Goal: Find specific page/section: Find specific page/section

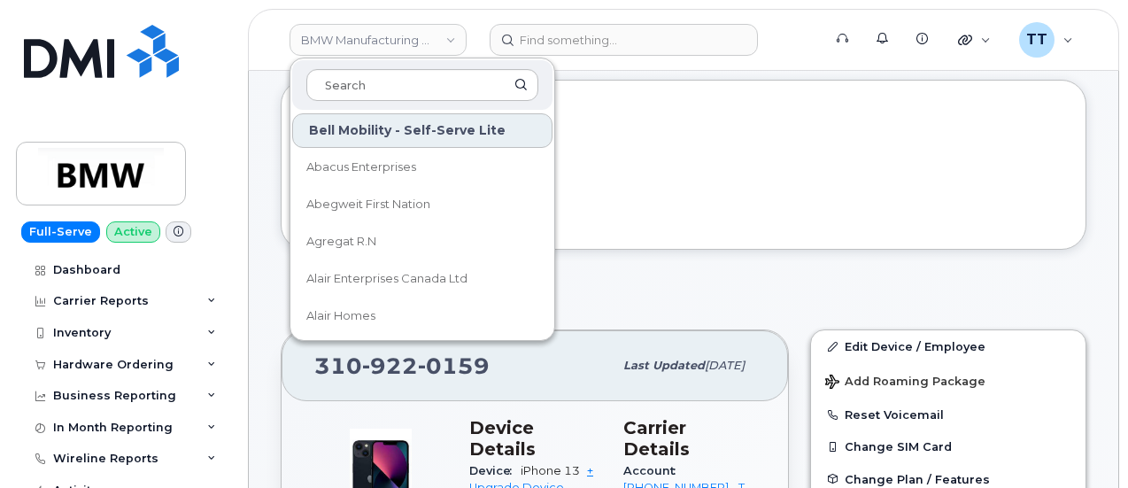
scroll to position [89, 0]
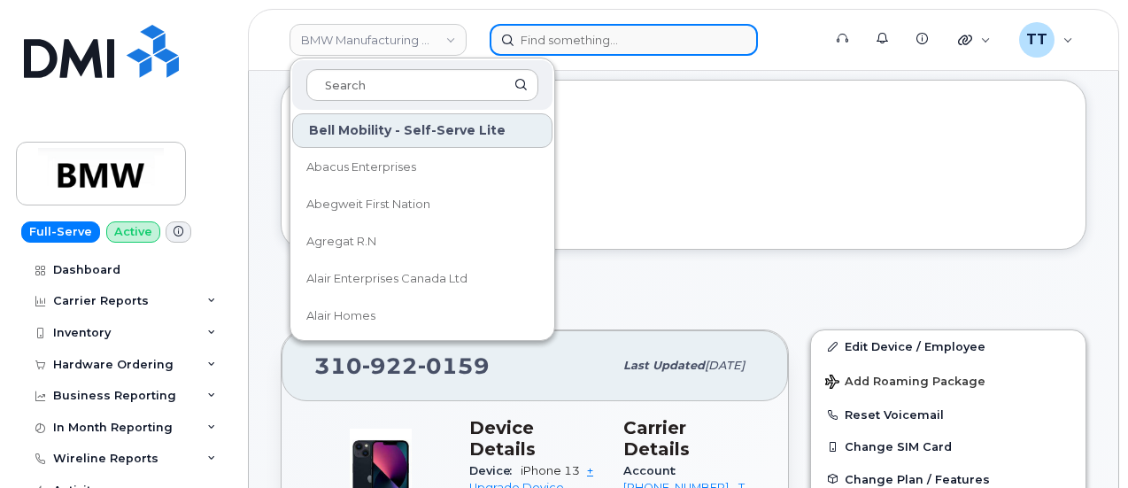
click at [574, 46] on input at bounding box center [623, 40] width 268 height 32
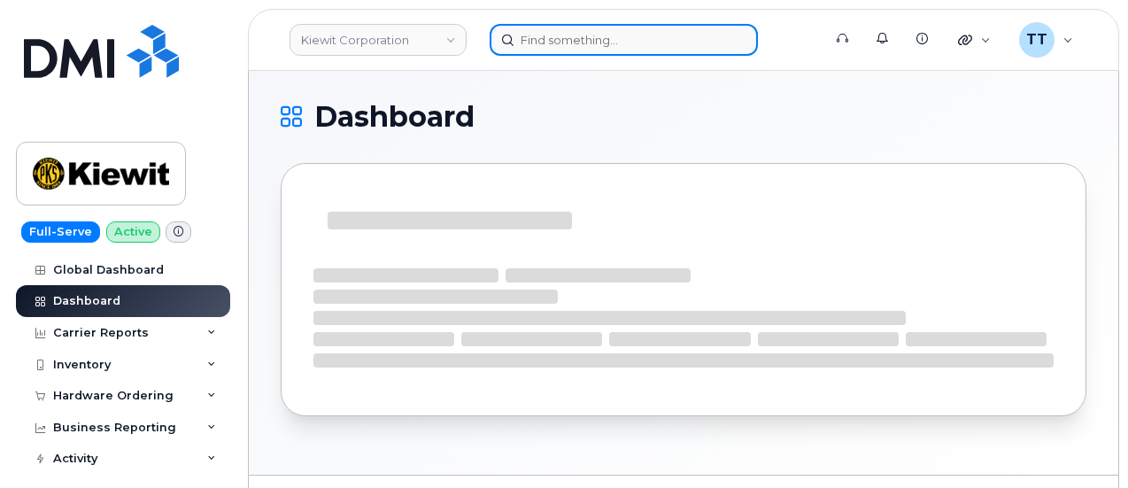
click at [605, 42] on input at bounding box center [623, 40] width 268 height 32
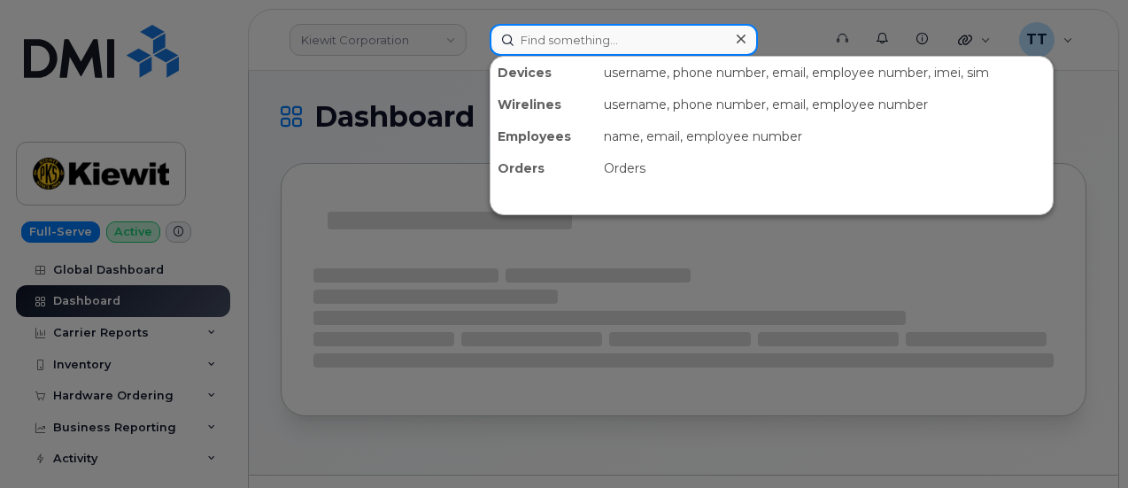
paste input "470-840-9298"
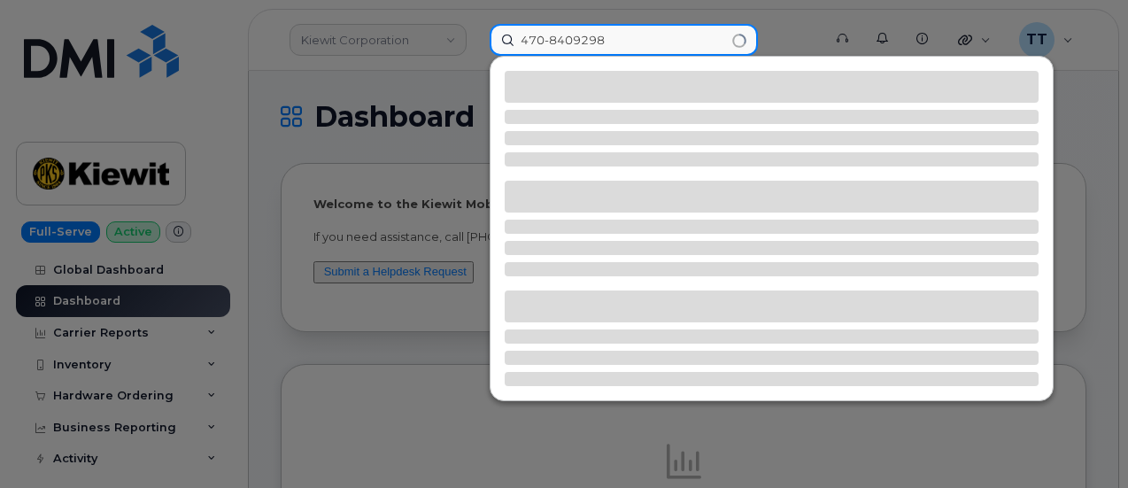
type input "4708409298"
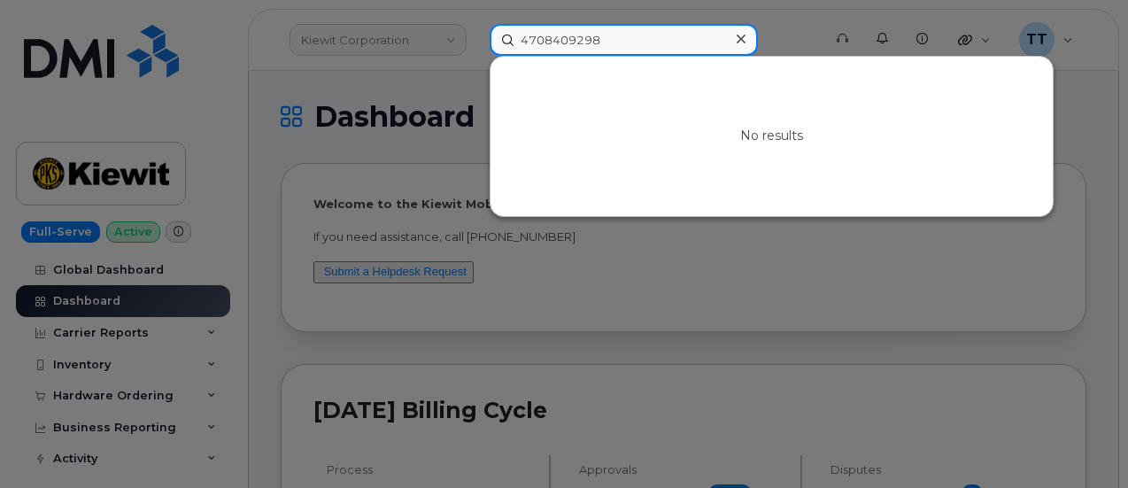
click at [534, 33] on input "4708409298" at bounding box center [623, 40] width 268 height 32
click at [588, 42] on input at bounding box center [623, 40] width 268 height 32
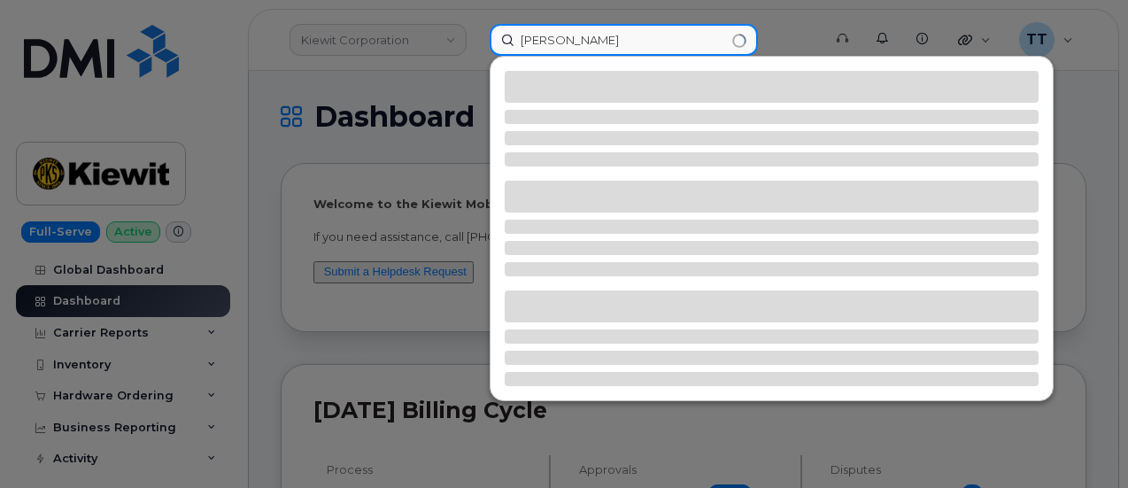
type input "jamel Richardson"
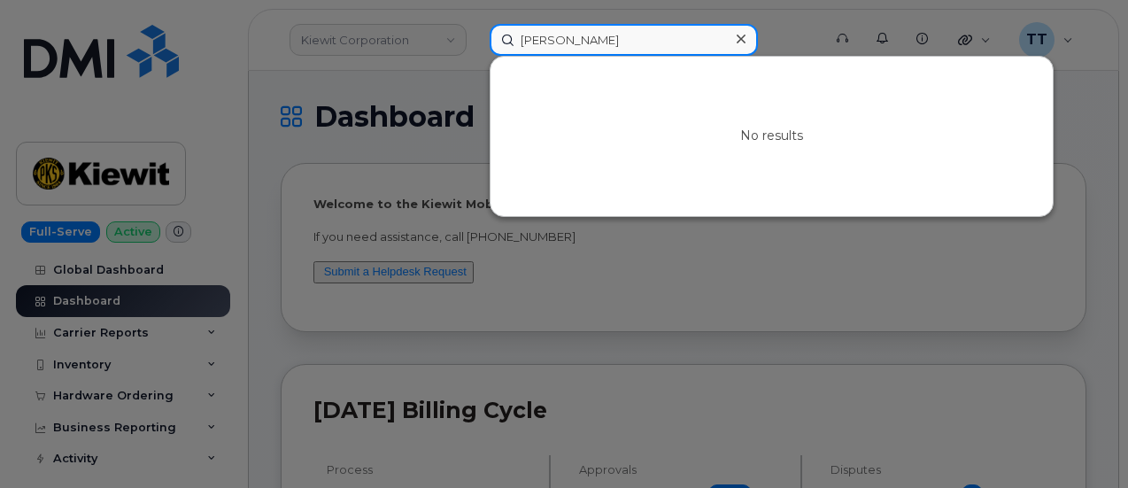
click at [559, 40] on input "jamel Richardson" at bounding box center [623, 40] width 268 height 32
click at [628, 31] on input "jamel Richardson" at bounding box center [623, 40] width 268 height 32
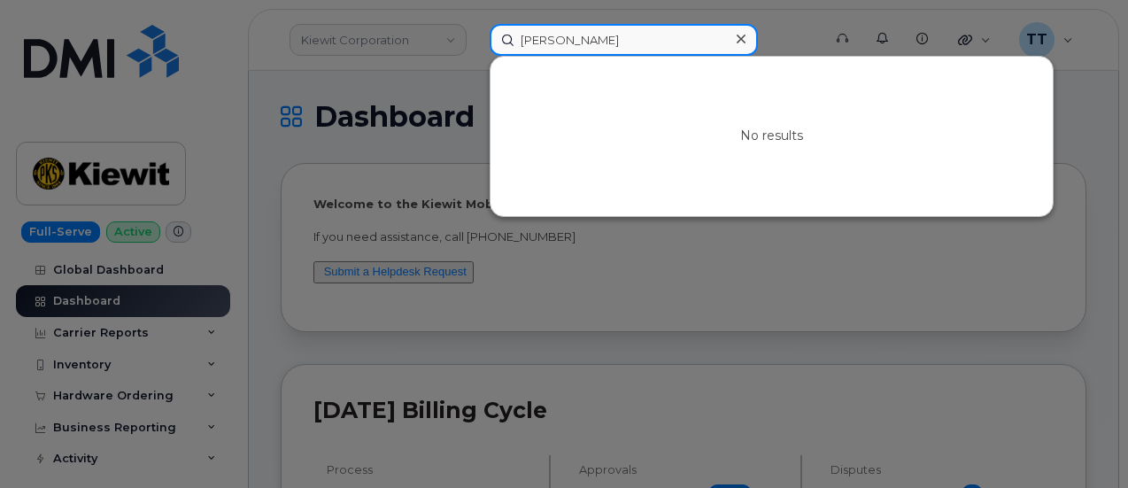
click at [628, 31] on input "jamel Richardson" at bounding box center [623, 40] width 268 height 32
paste input "404-310-2610"
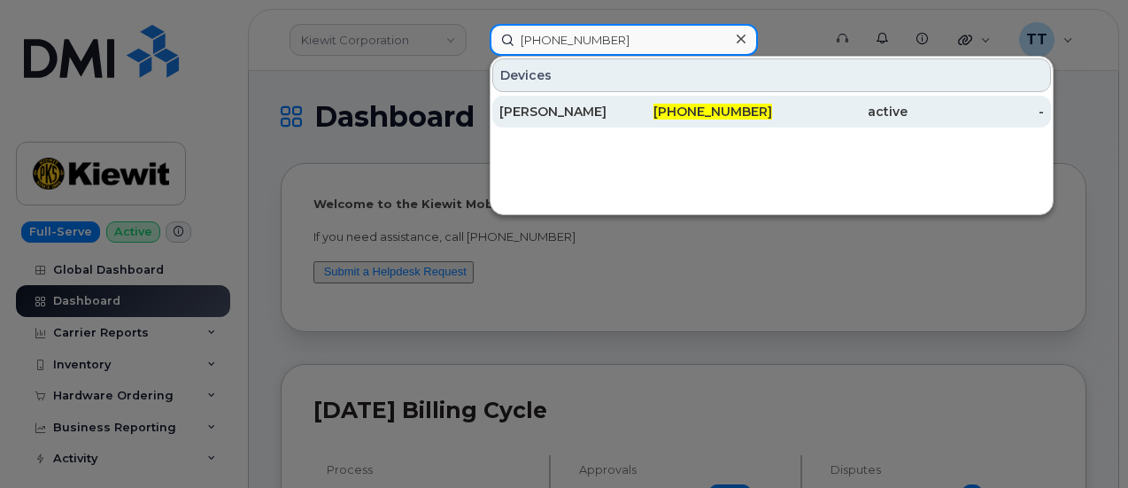
type input "404-310-2610"
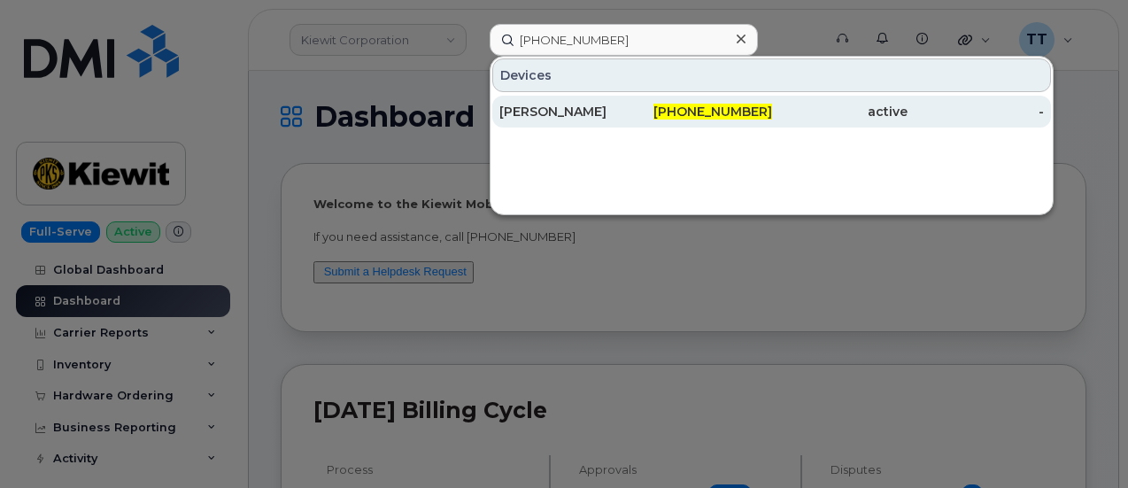
click at [587, 119] on div "ERZEBET STEFF" at bounding box center [567, 112] width 136 height 32
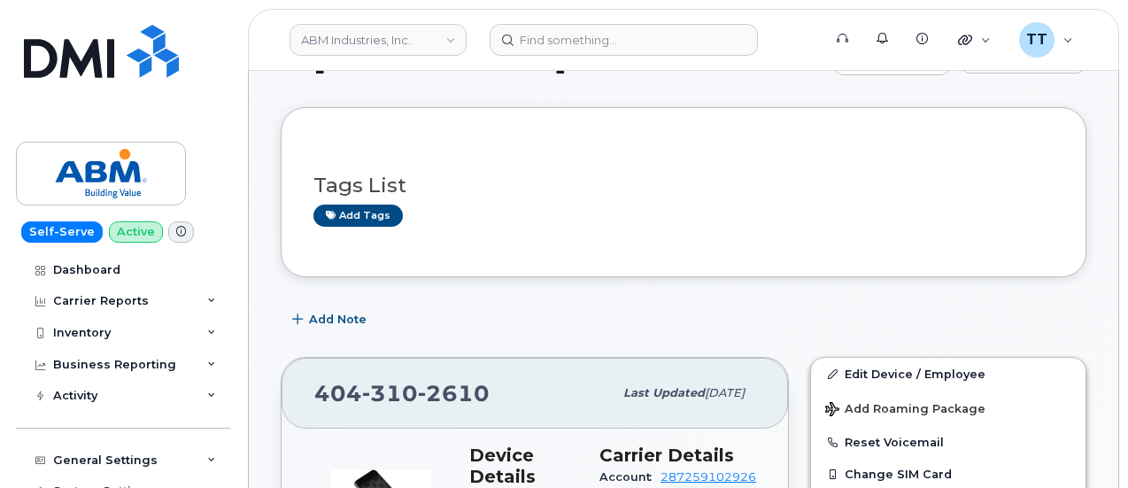
scroll to position [135, 0]
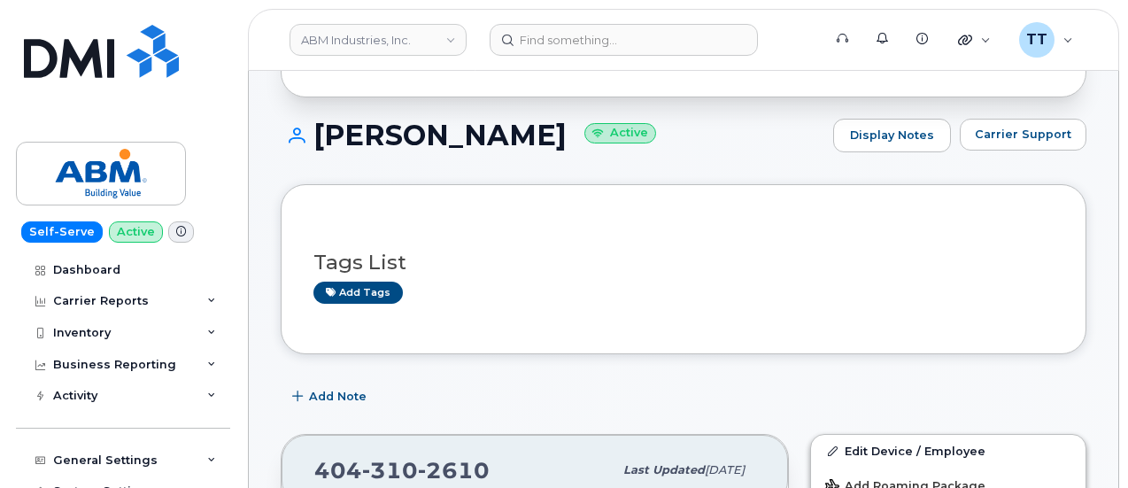
click at [358, 136] on h1 "ERZEBET STEFF Active" at bounding box center [552, 134] width 543 height 31
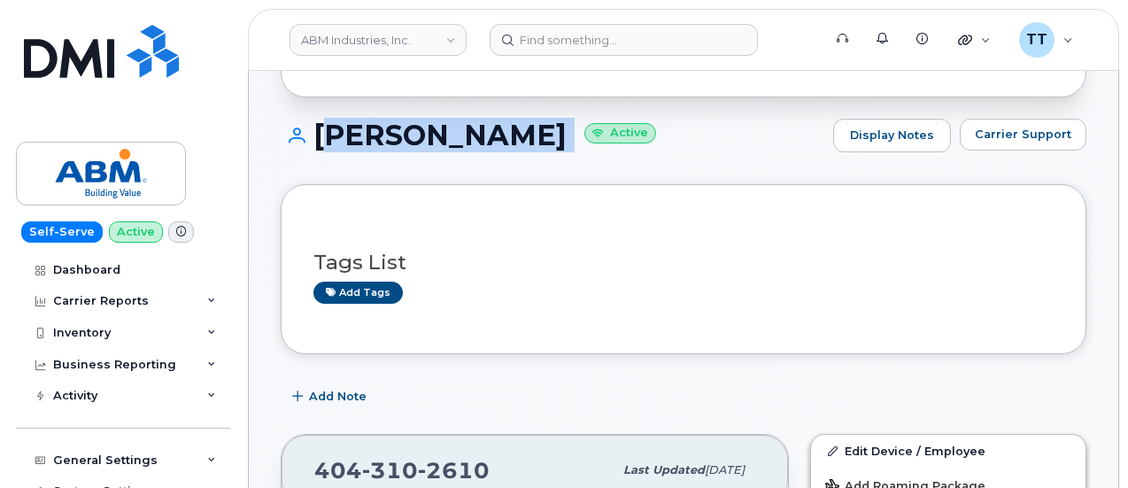
click at [358, 136] on h1 "ERZEBET STEFF Active" at bounding box center [552, 134] width 543 height 31
copy h1 "[PERSON_NAME]"
click at [428, 158] on div "ERZEBET STEFF Active Display Notes Carrier Support" at bounding box center [683, 151] width 805 height 65
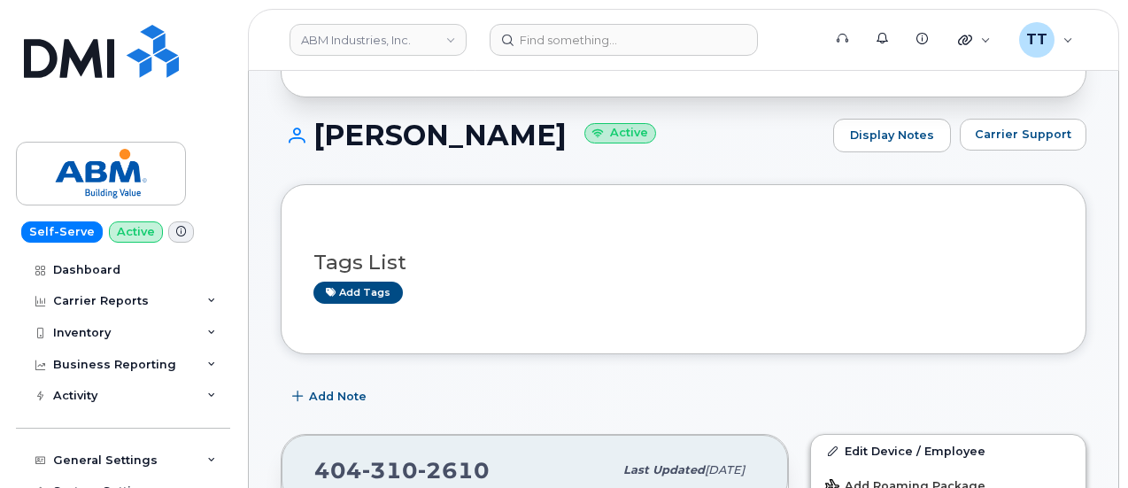
click at [416, 132] on h1 "ERZEBET STEFF Active" at bounding box center [552, 134] width 543 height 31
click at [415, 132] on h1 "ERZEBET STEFF Active" at bounding box center [552, 134] width 543 height 31
click at [412, 133] on h1 "ERZEBET STEFF Active" at bounding box center [552, 134] width 543 height 31
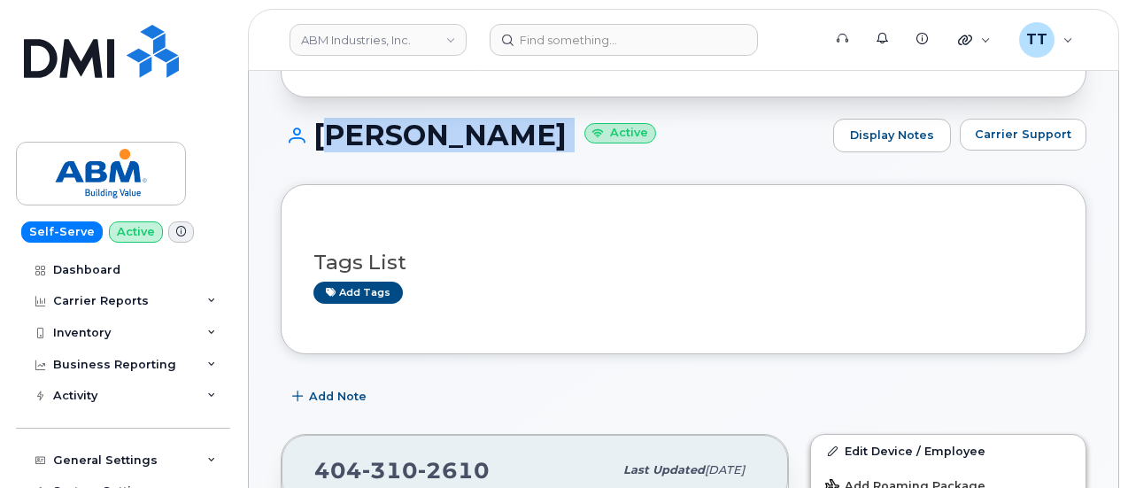
click at [412, 133] on h1 "ERZEBET STEFF Active" at bounding box center [552, 134] width 543 height 31
copy h1 "ERZEBET STEFF"
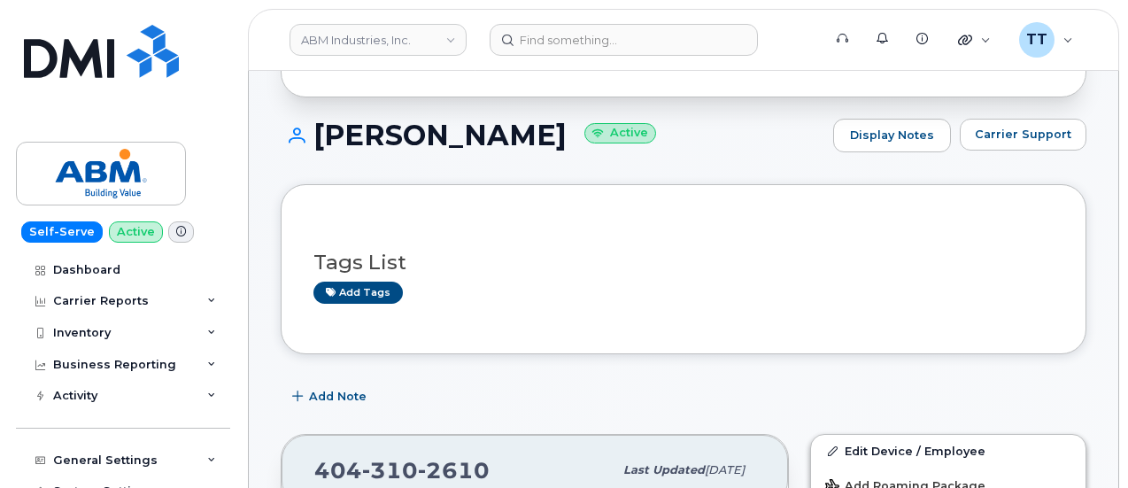
click at [651, 157] on div "ERZEBET STEFF Active Display Notes Carrier Support" at bounding box center [683, 151] width 805 height 65
click at [451, 130] on h1 "ERZEBET STEFF Active" at bounding box center [552, 134] width 543 height 31
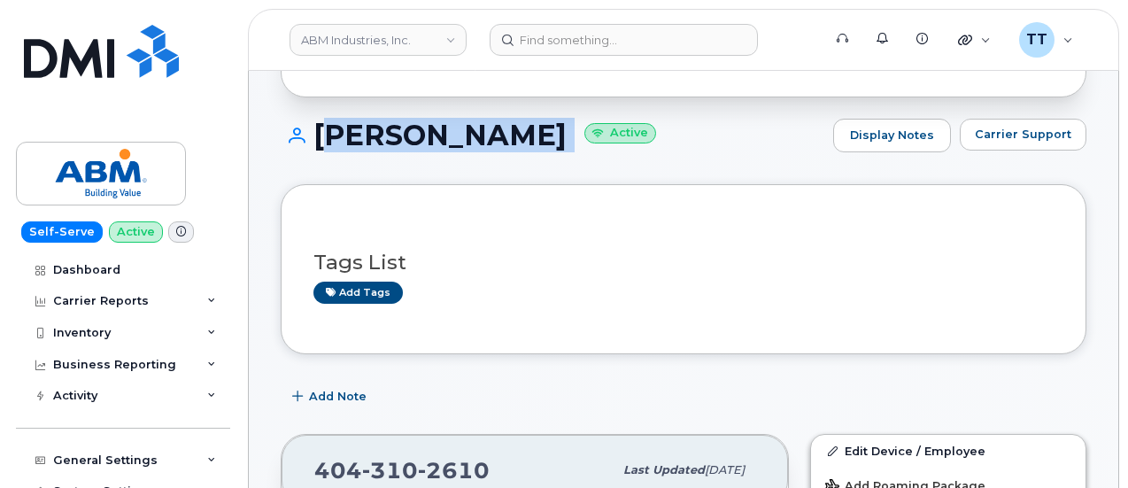
click at [451, 130] on h1 "ERZEBET STEFF Active" at bounding box center [552, 134] width 543 height 31
copy h1 "ERZEBET STEFF"
click at [483, 156] on div "ERZEBET STEFF Active Display Notes Carrier Support" at bounding box center [683, 151] width 805 height 65
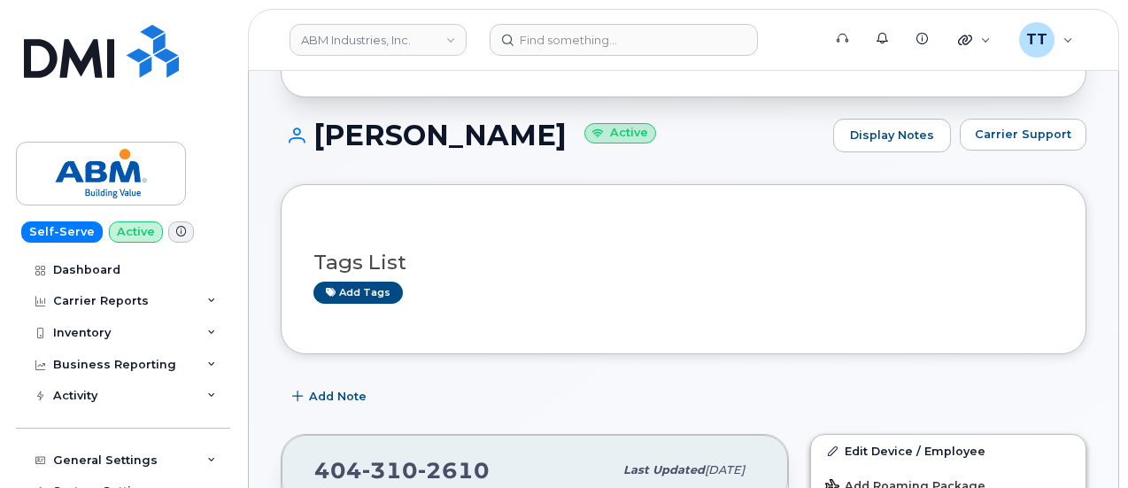
click at [407, 138] on h1 "ERZEBET STEFF Active" at bounding box center [552, 134] width 543 height 31
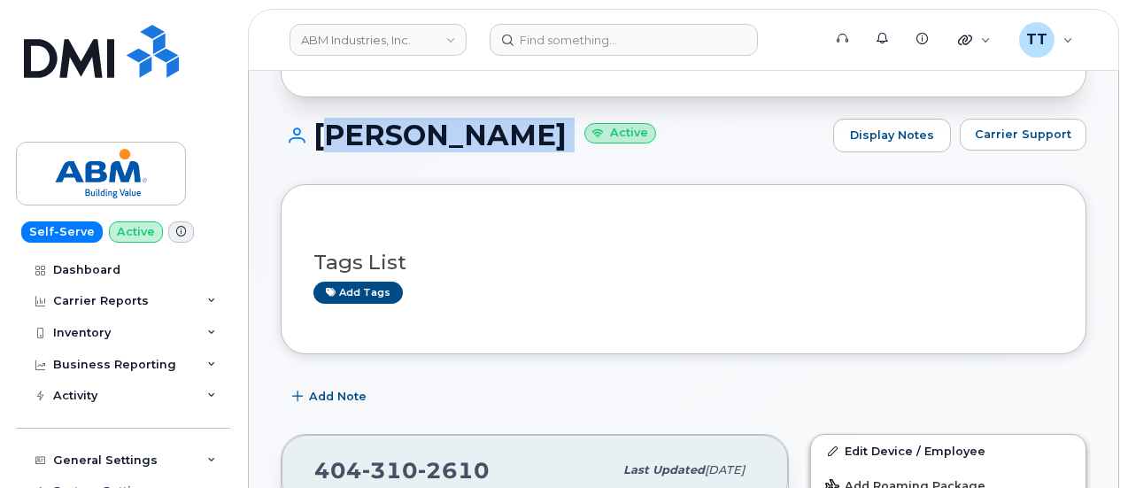
click at [407, 138] on h1 "ERZEBET STEFF Active" at bounding box center [552, 134] width 543 height 31
copy h1 "ERZEBET STEFF"
click at [447, 137] on h1 "ERZEBET STEFF Active" at bounding box center [552, 134] width 543 height 31
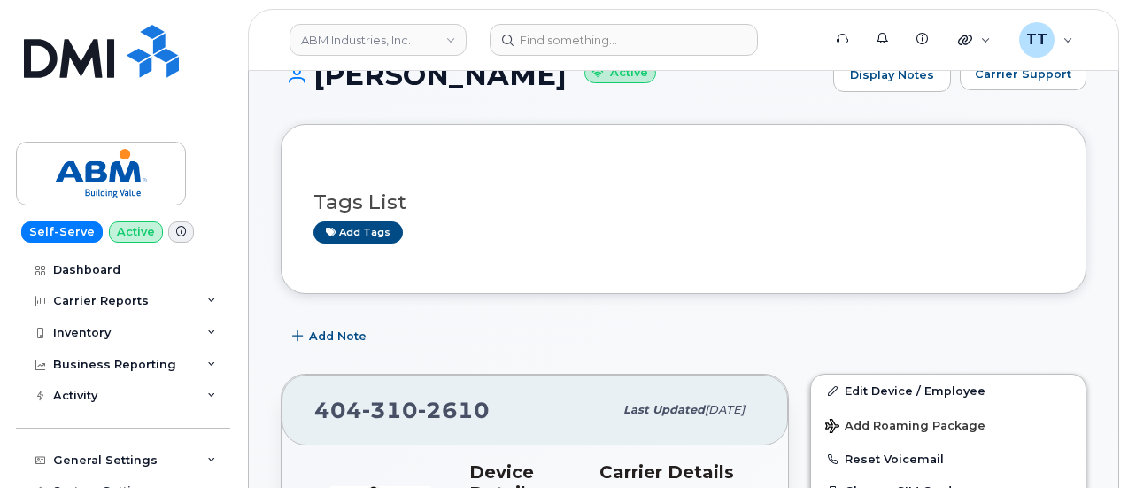
scroll to position [223, 0]
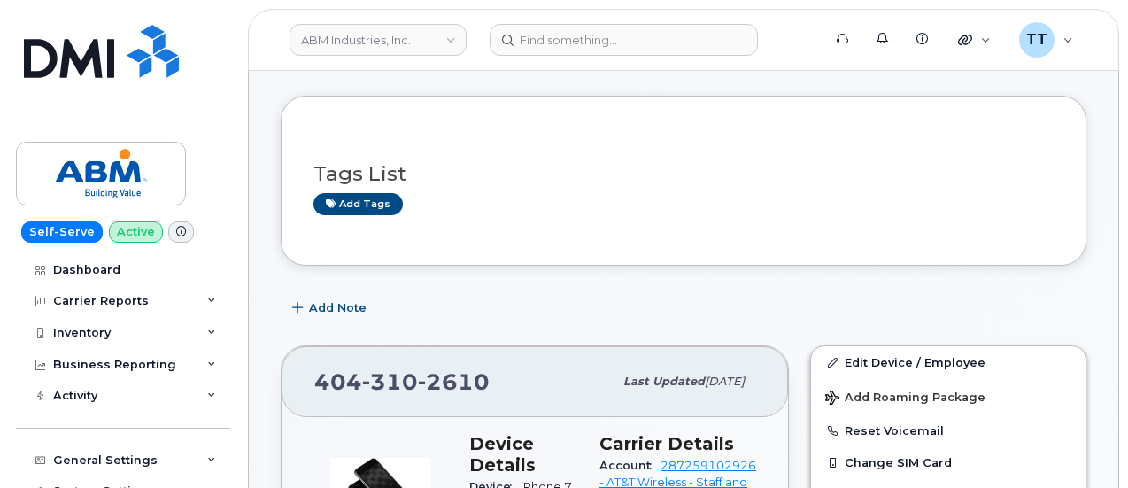
click at [410, 385] on span "310" at bounding box center [390, 381] width 56 height 27
copy span "404 310 2610"
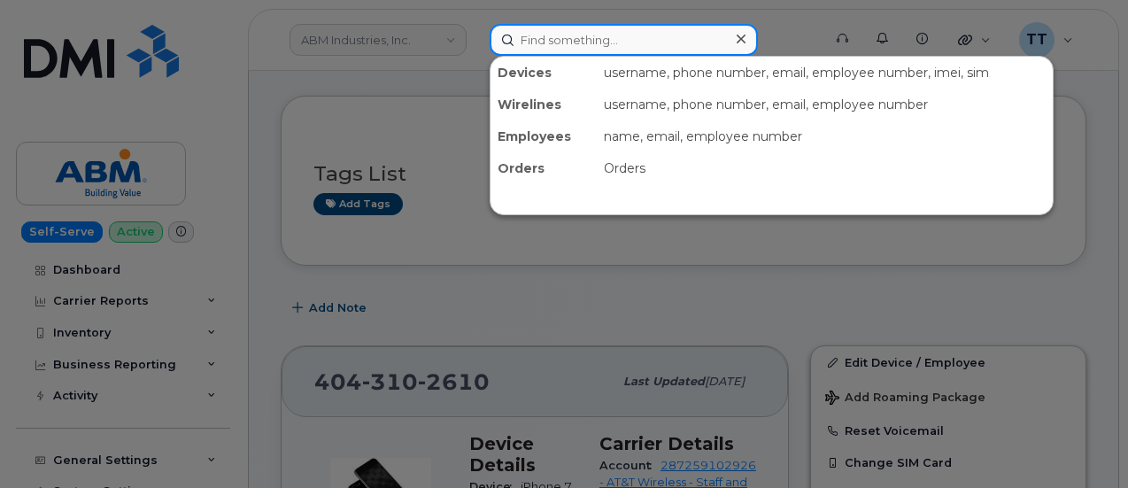
click at [630, 40] on input at bounding box center [623, 40] width 268 height 32
paste input "808-594-9598"
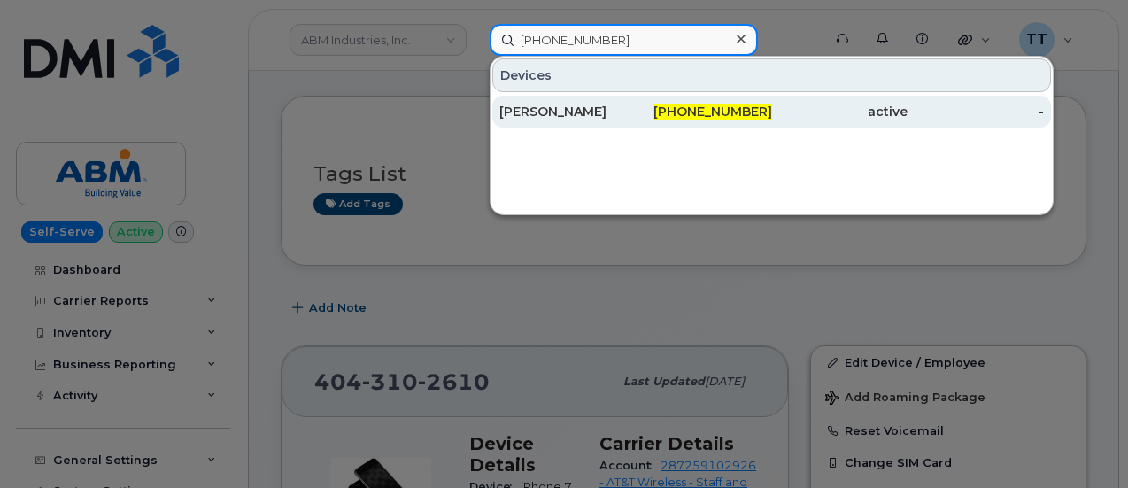
type input "808-594-9598"
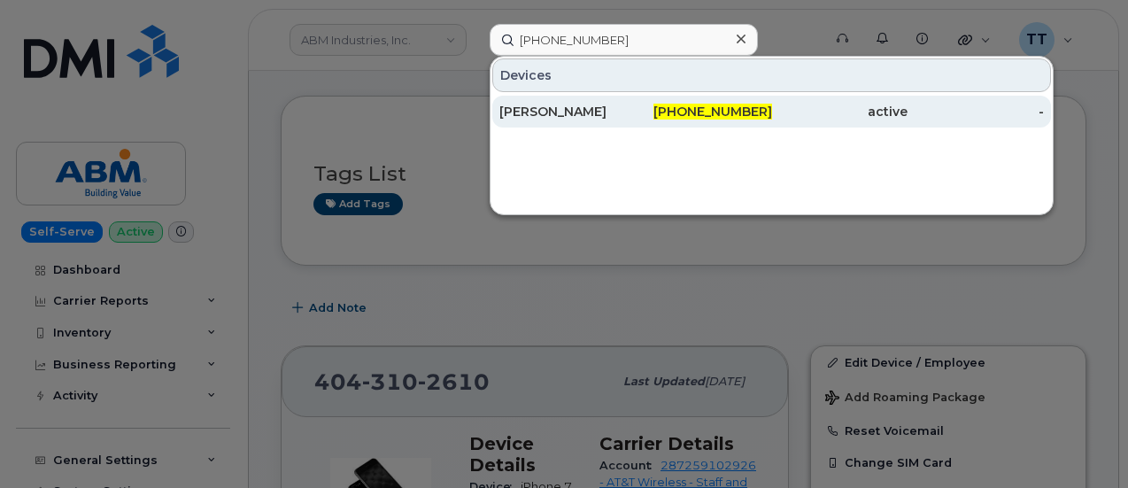
click at [607, 107] on div "CHRISTOPHER KUESTER" at bounding box center [567, 112] width 136 height 18
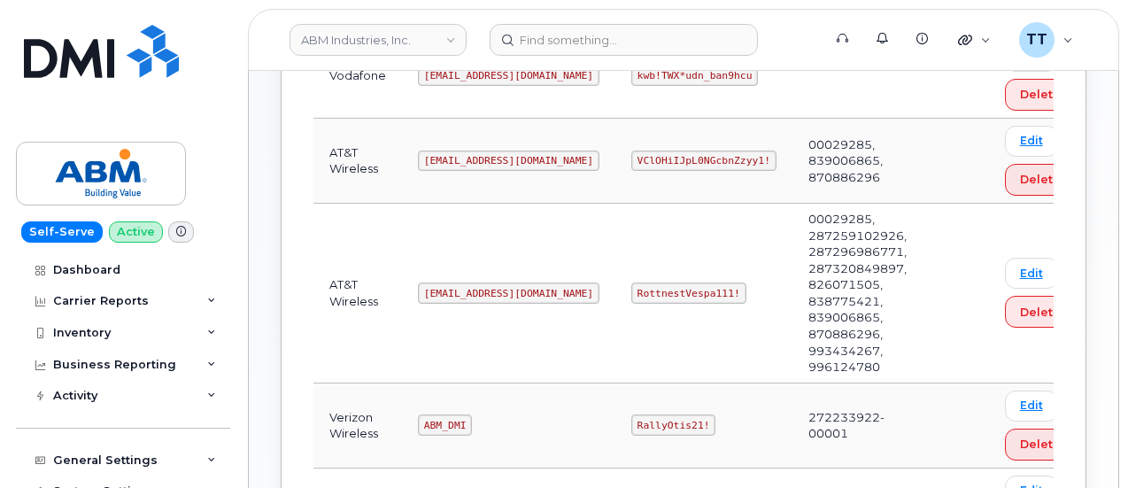
scroll to position [415, 0]
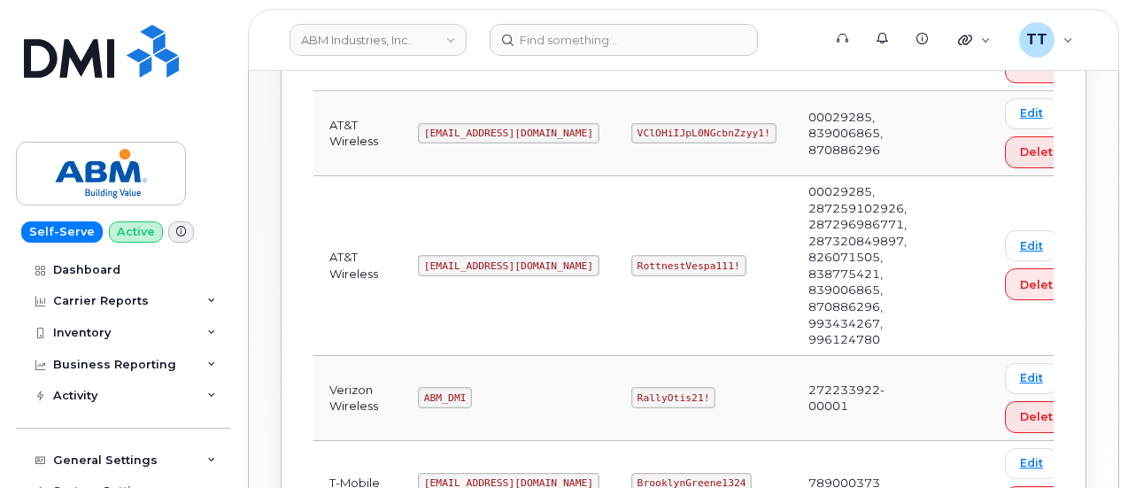
click at [455, 262] on code "abm@dminc.com" at bounding box center [508, 265] width 181 height 21
copy code "abm@dminc.com"
click at [631, 258] on code "RottnestVespa111!" at bounding box center [688, 265] width 115 height 21
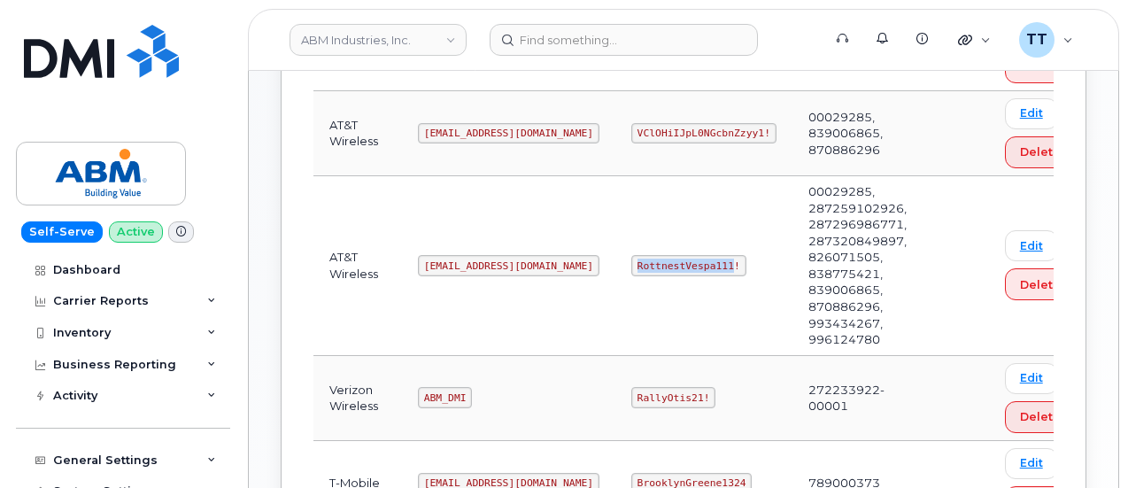
click at [631, 258] on code "RottnestVespa111!" at bounding box center [688, 265] width 115 height 21
copy code "RottnestVespa111!"
click at [615, 324] on td "RottnestVespa111!" at bounding box center [703, 266] width 177 height 180
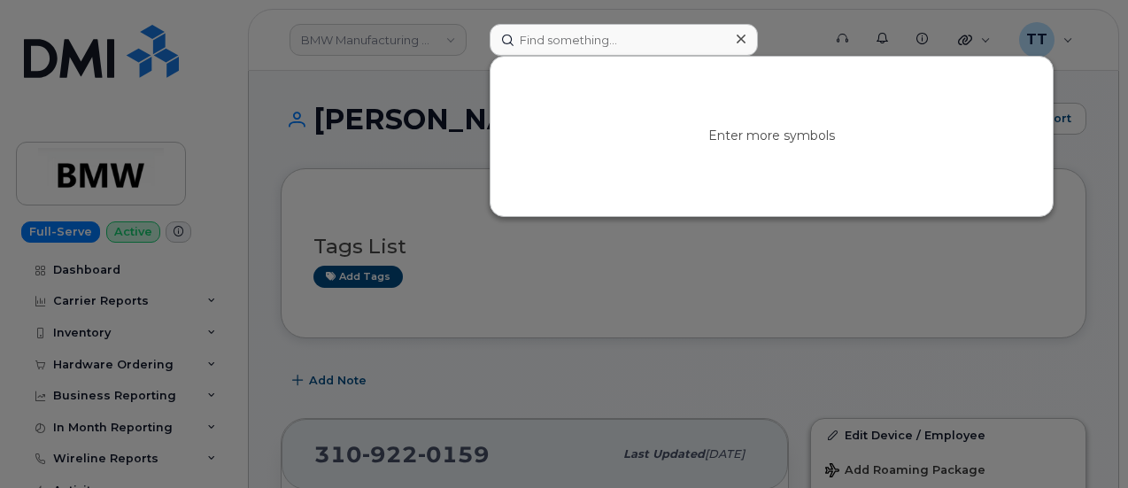
scroll to position [89, 0]
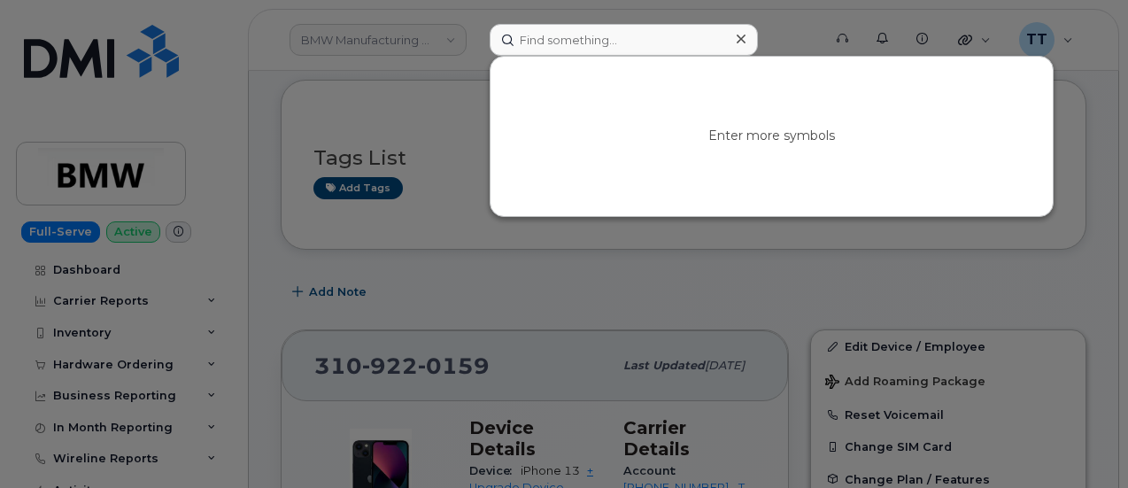
click at [435, 100] on div at bounding box center [564, 244] width 1128 height 488
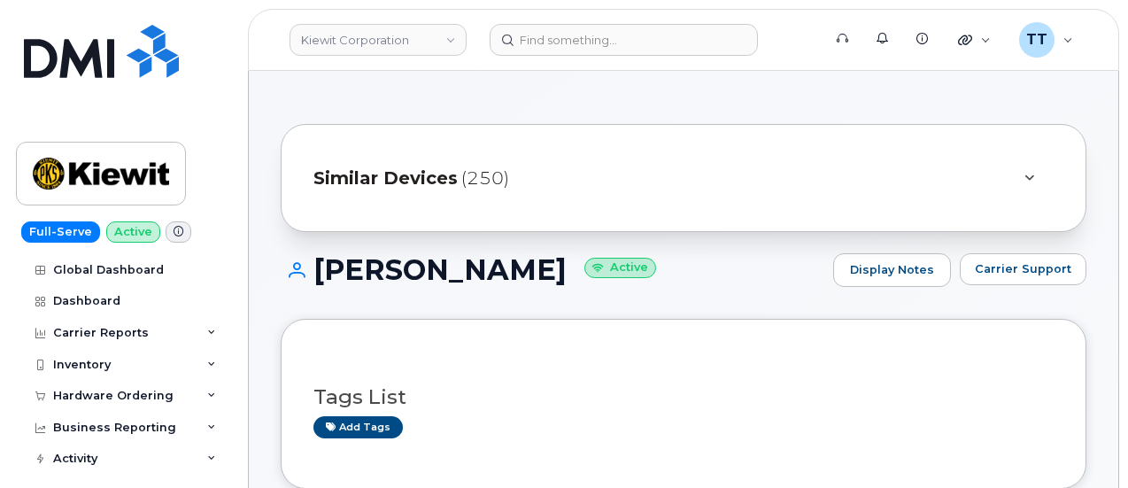
click at [365, 263] on h1 "[PERSON_NAME] Active" at bounding box center [552, 269] width 543 height 31
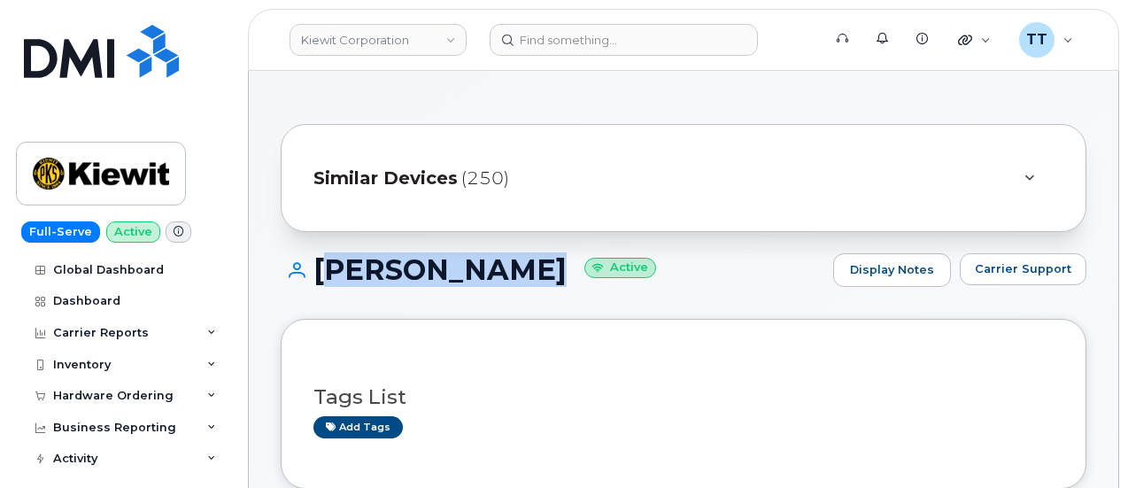
click at [365, 263] on h1 "CHRISTOPHER KUESTER Active" at bounding box center [552, 269] width 543 height 31
copy h1 "CHRISTOPHER KUESTER"
click at [381, 293] on div "CHRISTOPHER KUESTER Active Display Notes Carrier Support" at bounding box center [683, 285] width 805 height 65
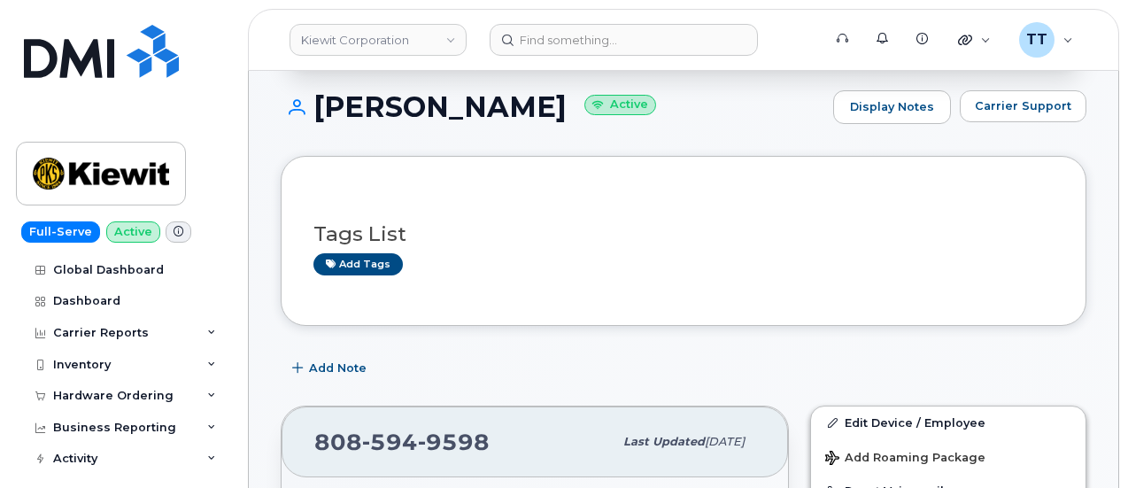
scroll to position [354, 0]
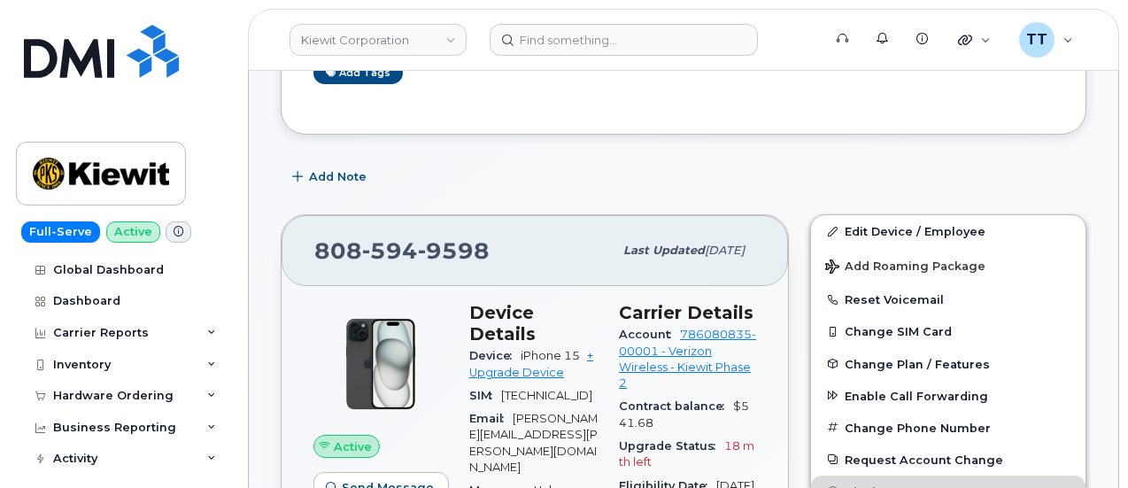
click at [418, 254] on span "9598" at bounding box center [454, 250] width 72 height 27
copy span "808 594 9598"
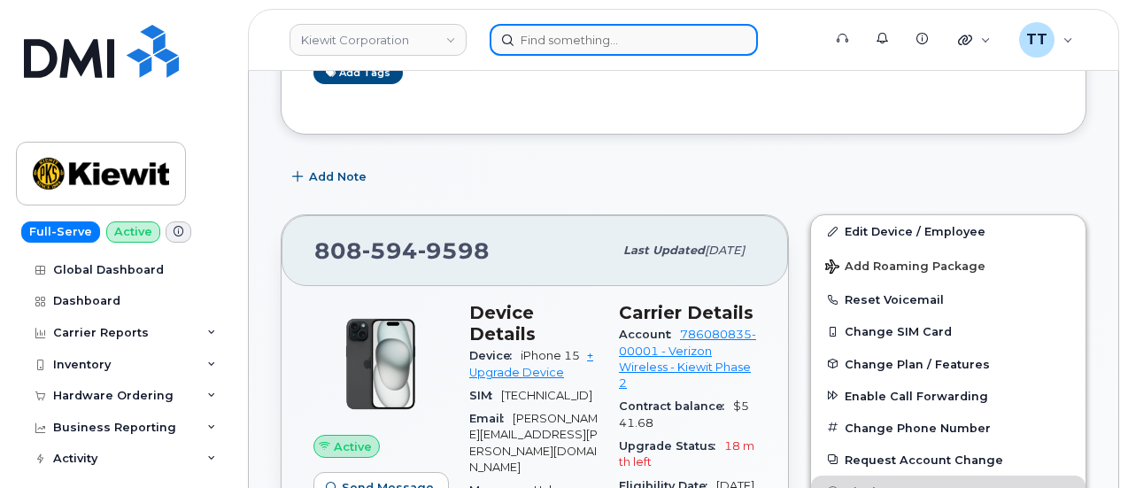
click at [556, 45] on input at bounding box center [623, 40] width 268 height 32
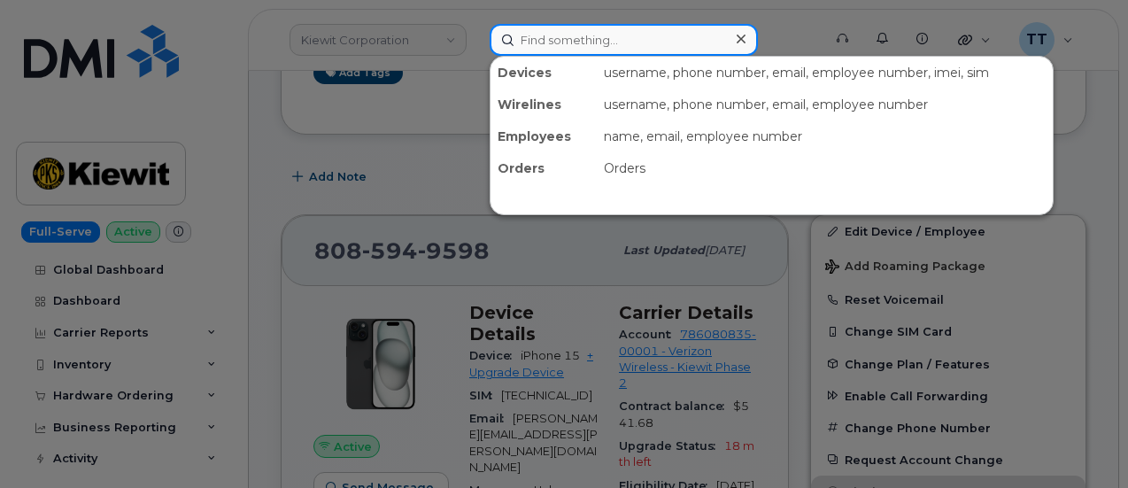
paste input "488-680-4098"
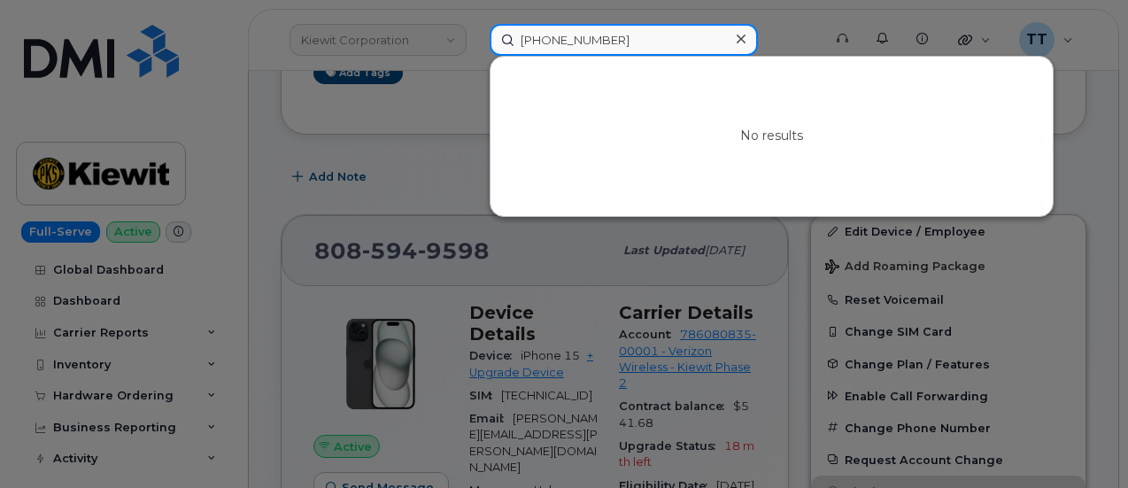
type input "488-680-4098"
drag, startPoint x: 532, startPoint y: 38, endPoint x: 535, endPoint y: 50, distance: 12.7
click at [535, 50] on input "488-680-4098" at bounding box center [623, 40] width 268 height 32
click at [535, 48] on input "488-680-4098" at bounding box center [623, 40] width 268 height 32
click at [535, 45] on input "488-680-4098" at bounding box center [623, 40] width 268 height 32
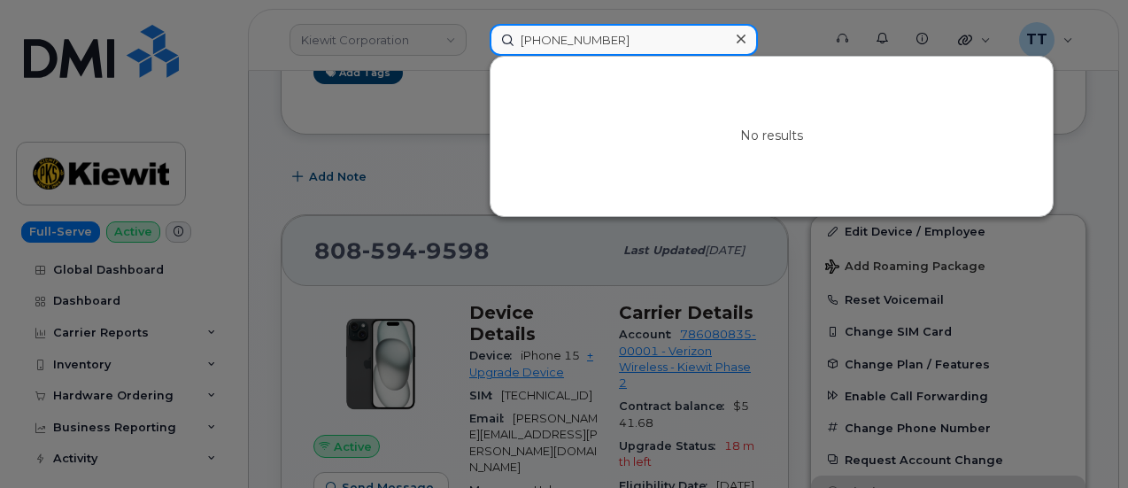
click at [535, 48] on input "488-680-4098" at bounding box center [623, 40] width 268 height 32
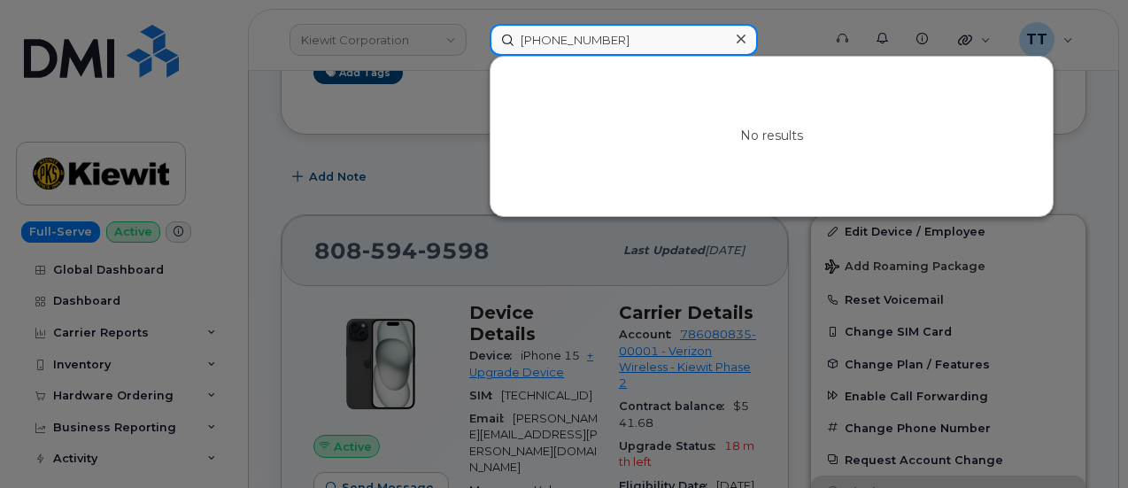
click at [573, 49] on input "488-680-4098" at bounding box center [623, 40] width 268 height 32
paste input "480-680-4098"
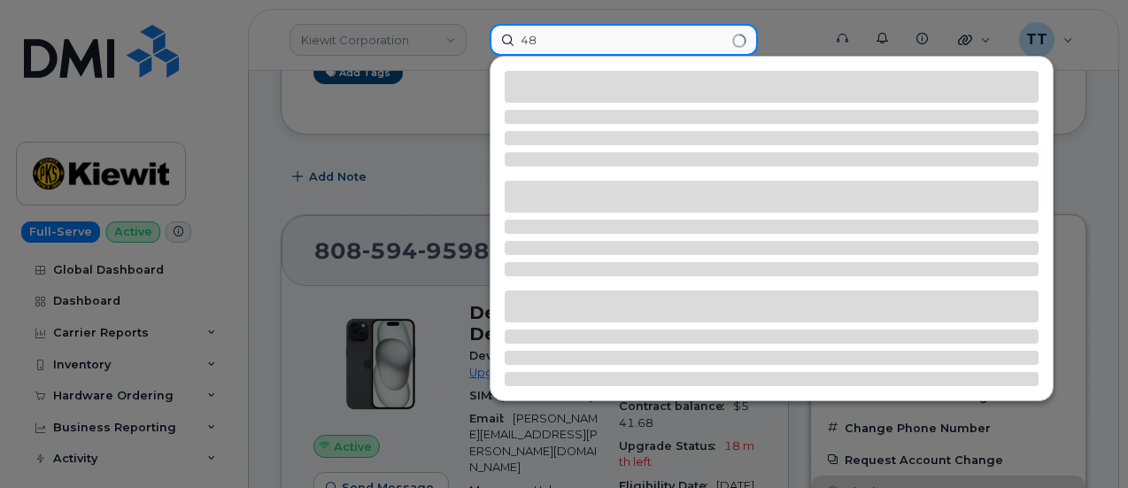
type input "4"
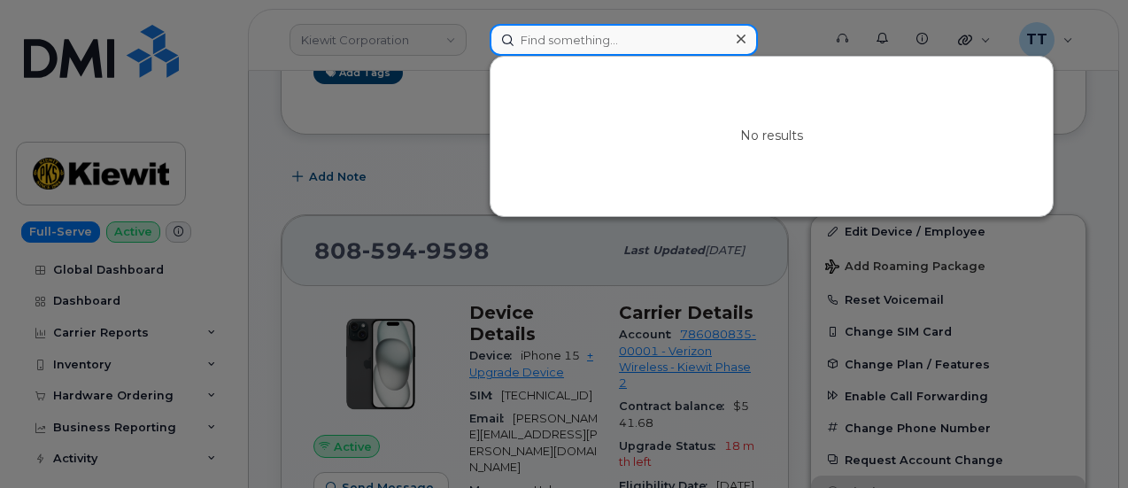
click at [552, 31] on input at bounding box center [623, 40] width 268 height 32
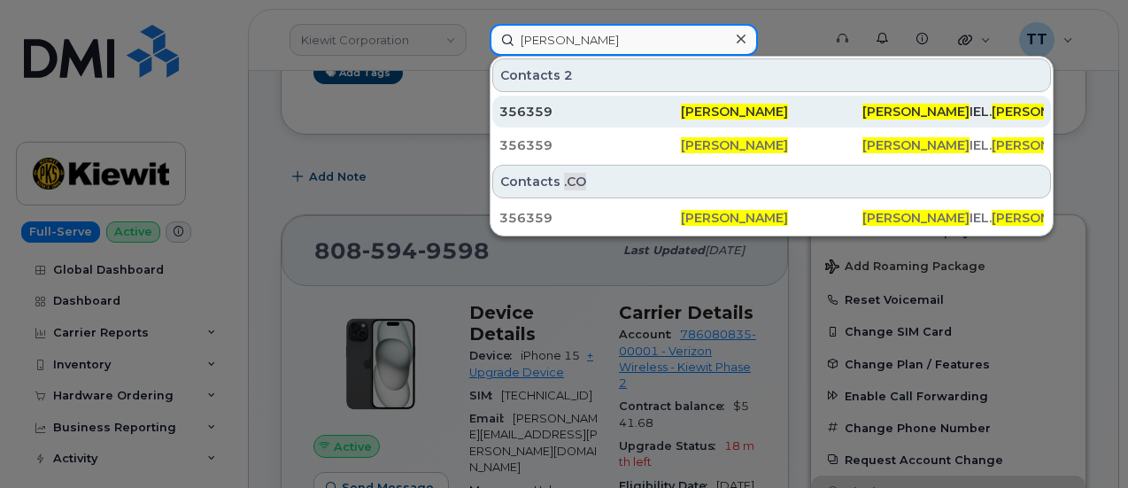
type input "dan chung"
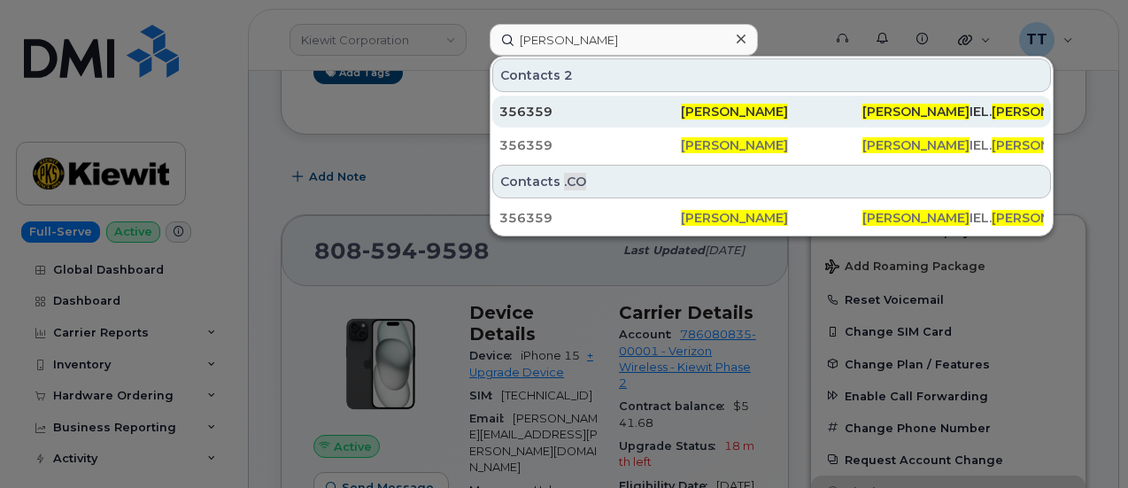
click at [551, 100] on div "356359" at bounding box center [589, 112] width 181 height 32
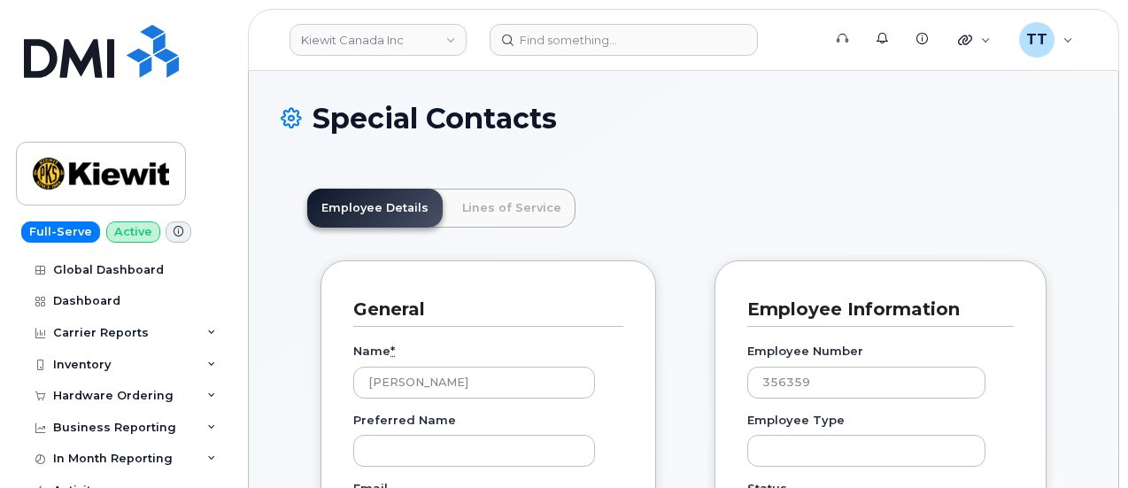
scroll to position [55, 0]
click at [504, 211] on link "Lines of Service" at bounding box center [511, 208] width 127 height 39
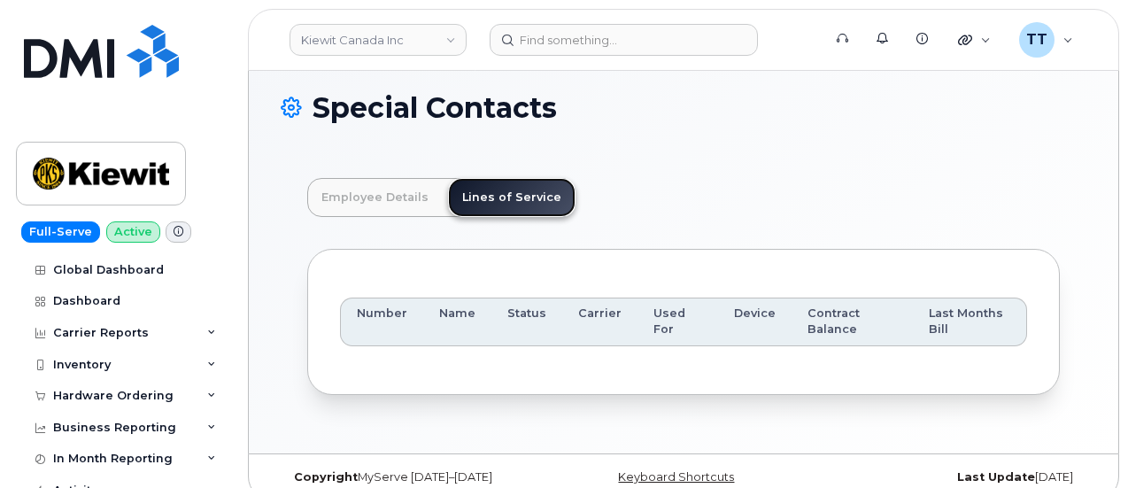
scroll to position [0, 0]
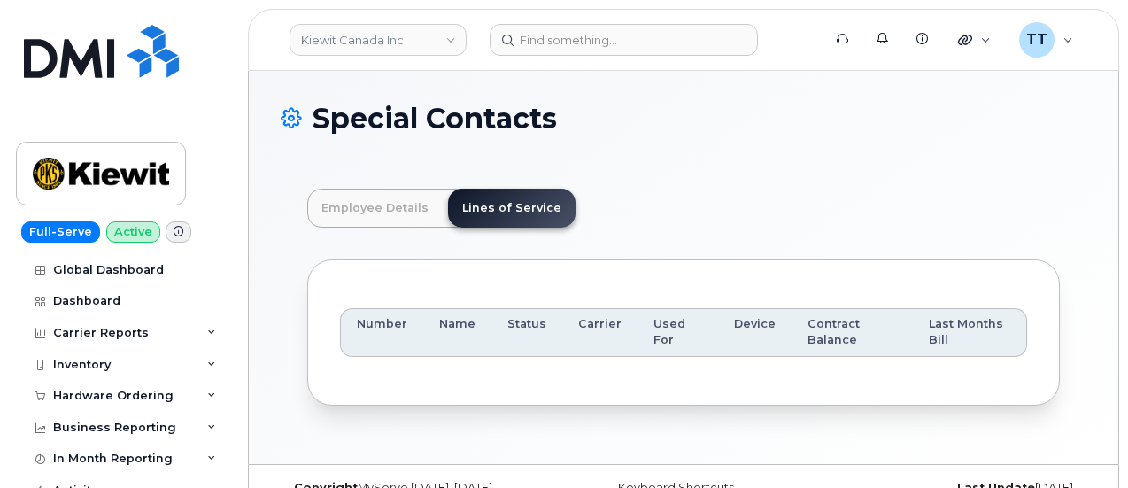
click at [370, 187] on div "Employee Details Lines of Service General Name * [PERSON_NAME] Preferred Name E…" at bounding box center [683, 297] width 805 height 270
click at [383, 215] on link "Employee Details" at bounding box center [374, 208] width 135 height 39
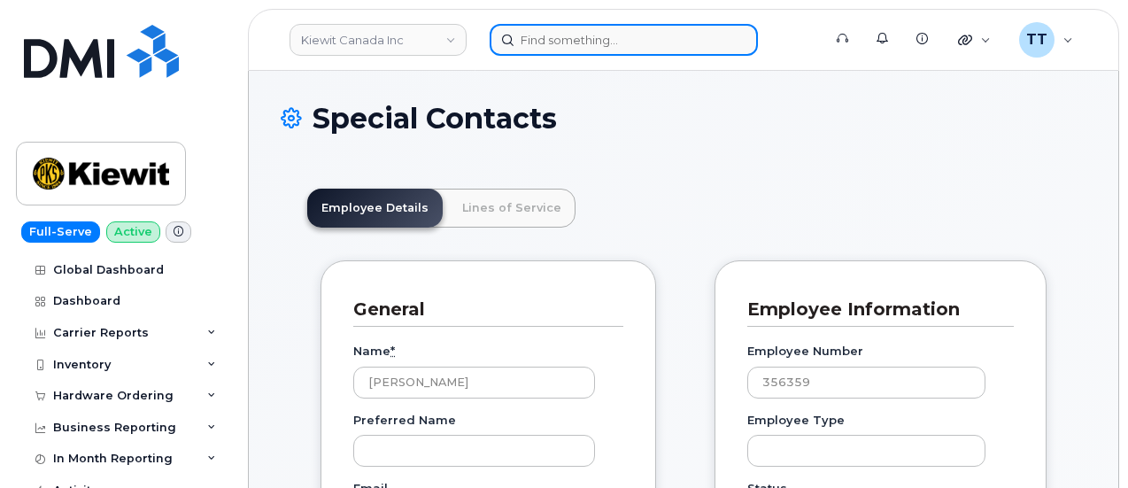
click at [588, 47] on input at bounding box center [623, 40] width 268 height 32
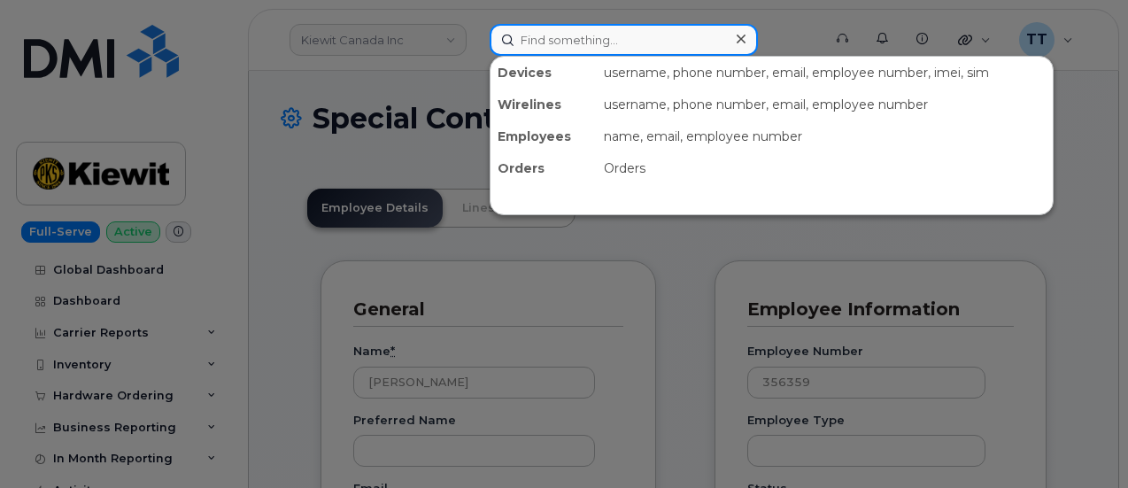
paste input "[PHONE_NUMBER]"
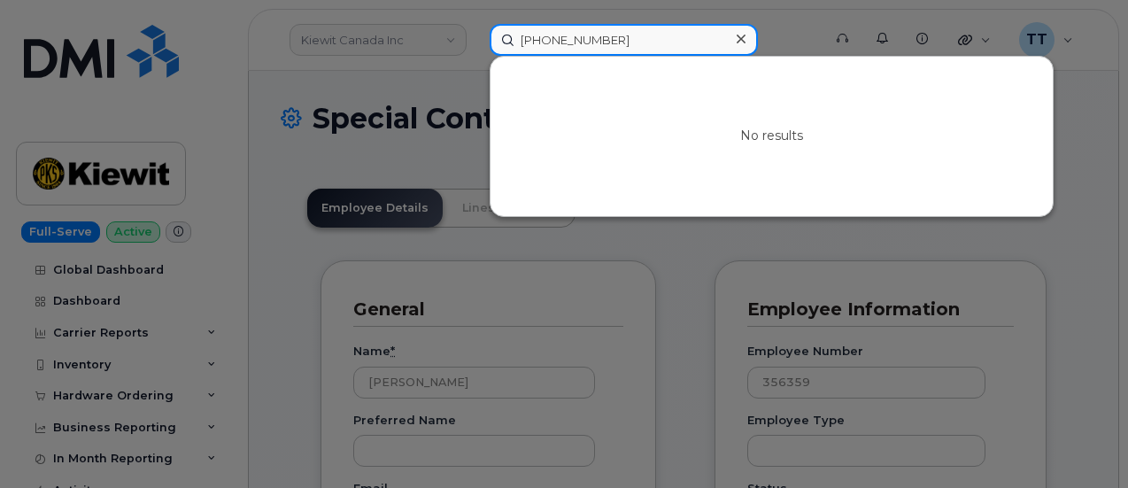
type input "[PHONE_NUMBER]"
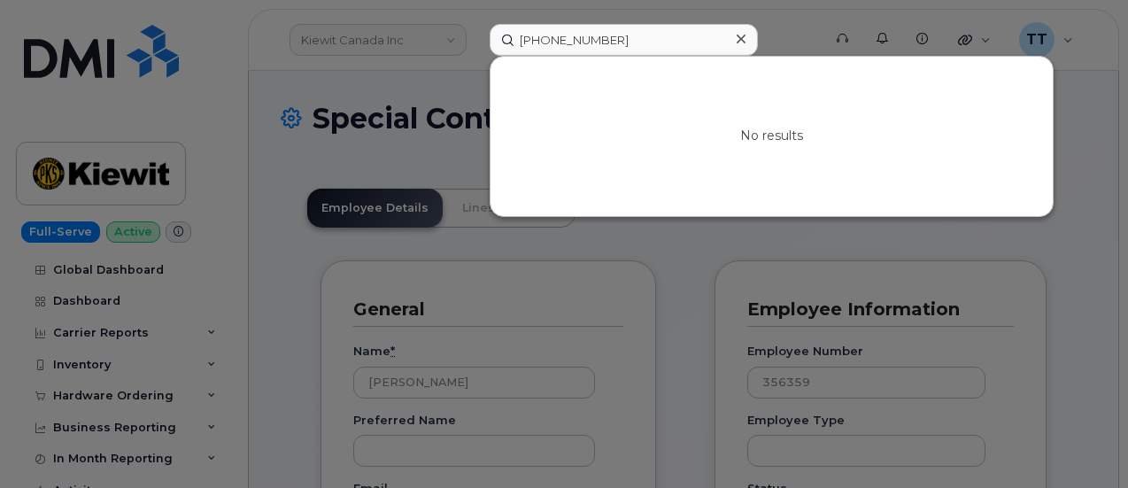
click at [501, 282] on div at bounding box center [564, 244] width 1128 height 488
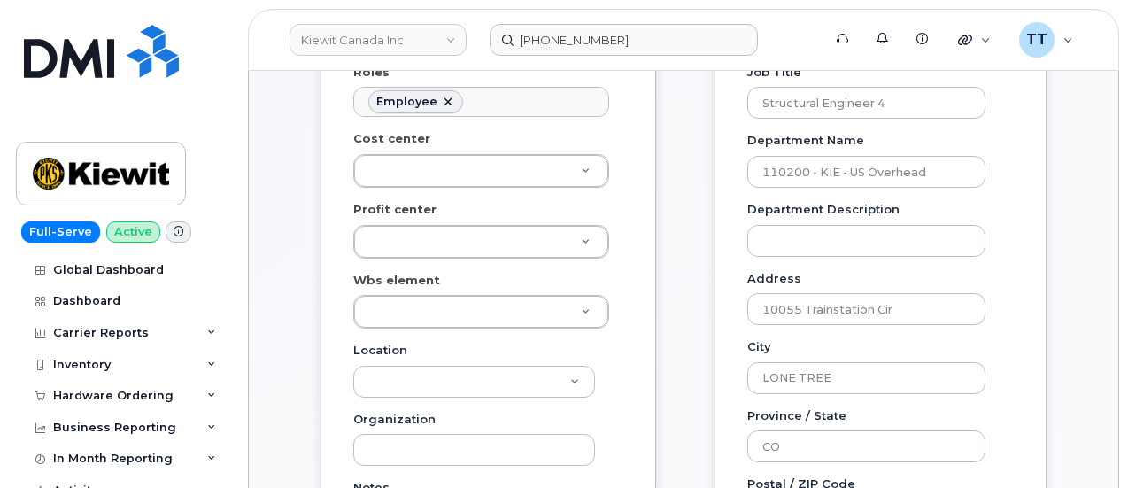
scroll to position [89, 0]
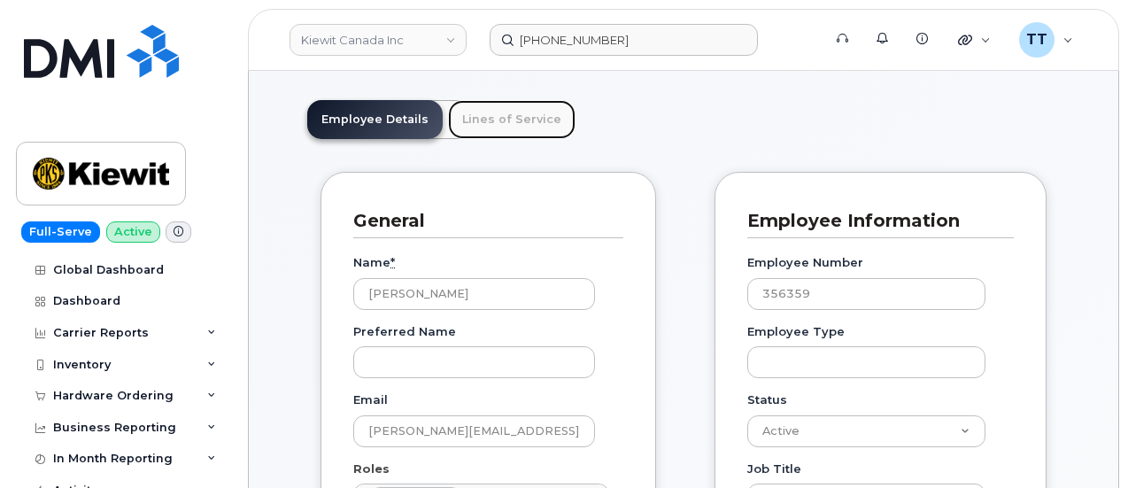
click at [506, 119] on link "Lines of Service" at bounding box center [511, 119] width 127 height 39
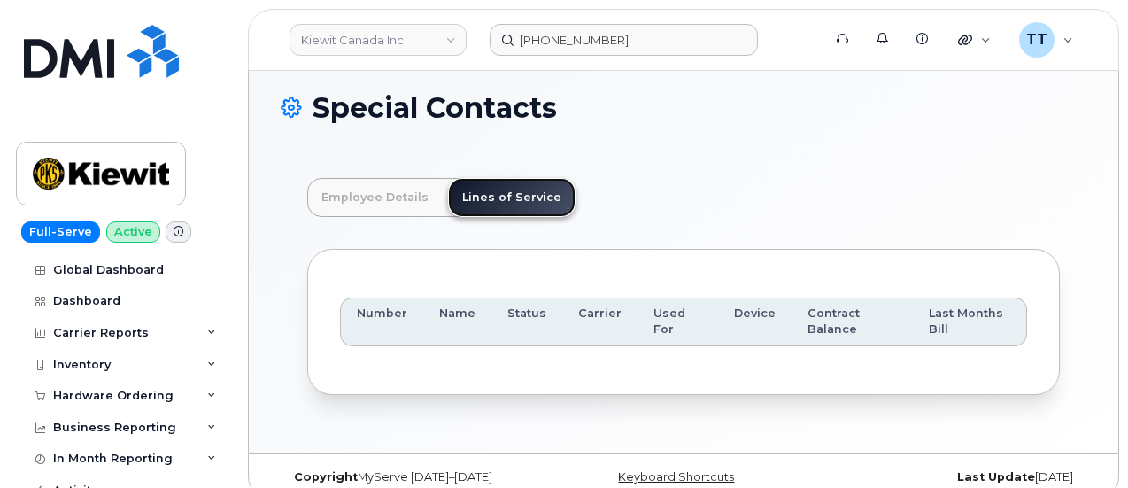
scroll to position [0, 0]
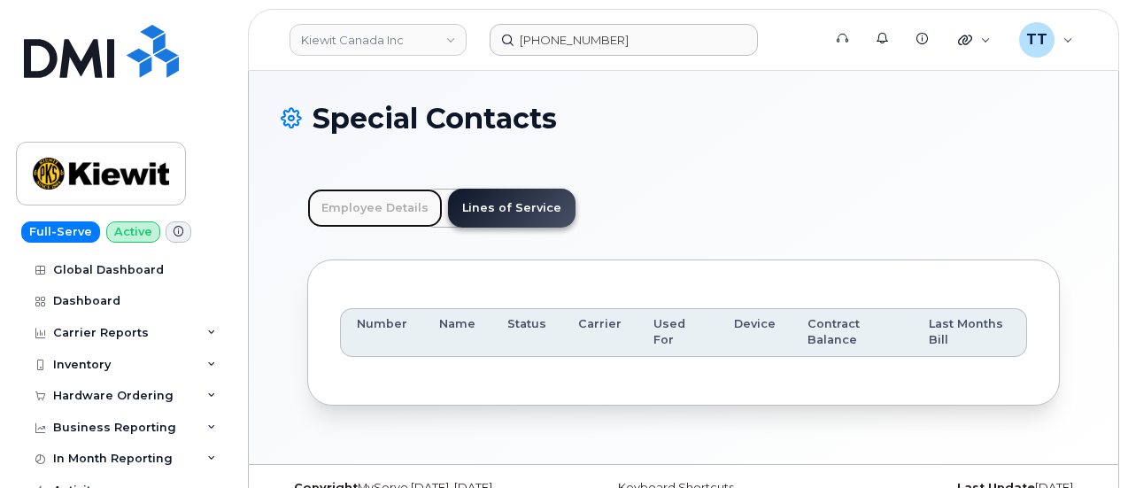
click at [368, 204] on link "Employee Details" at bounding box center [374, 208] width 135 height 39
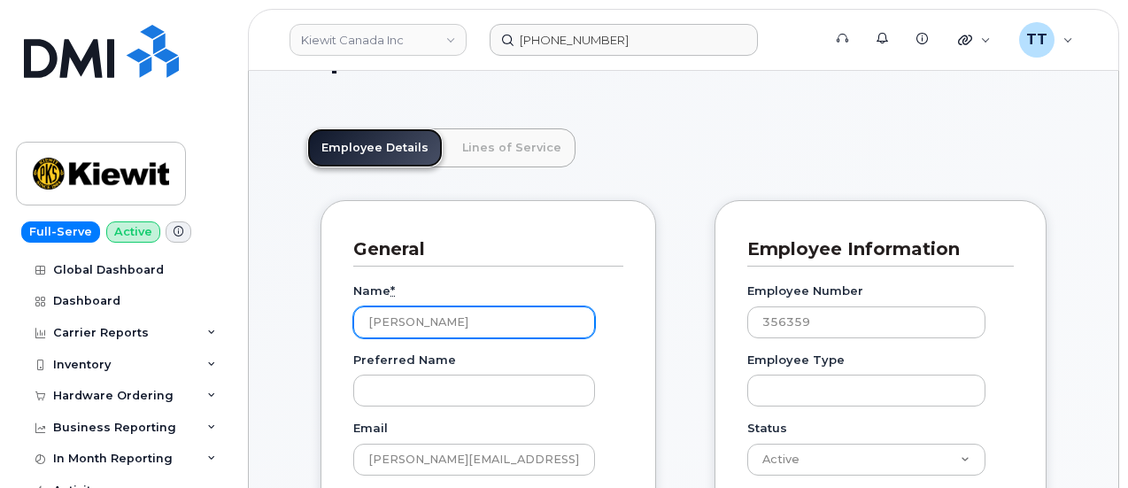
scroll to position [89, 0]
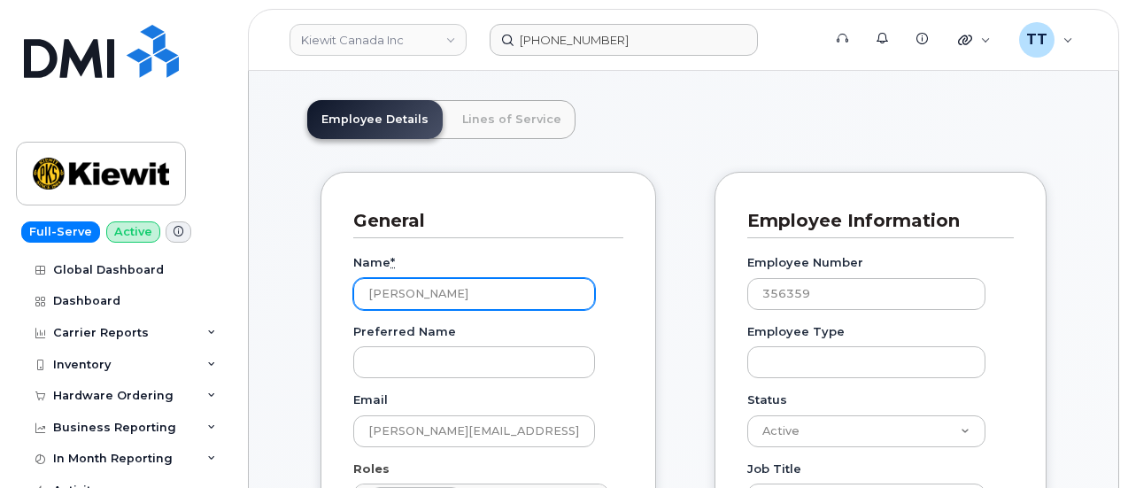
click at [402, 295] on input "[PERSON_NAME]" at bounding box center [474, 294] width 242 height 32
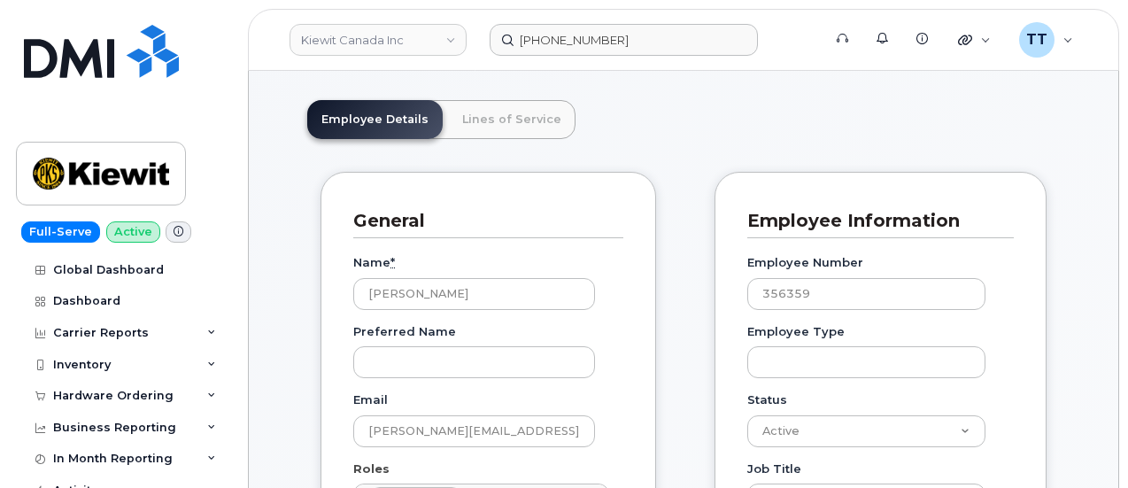
drag, startPoint x: 579, startPoint y: 250, endPoint x: 591, endPoint y: 243, distance: 14.7
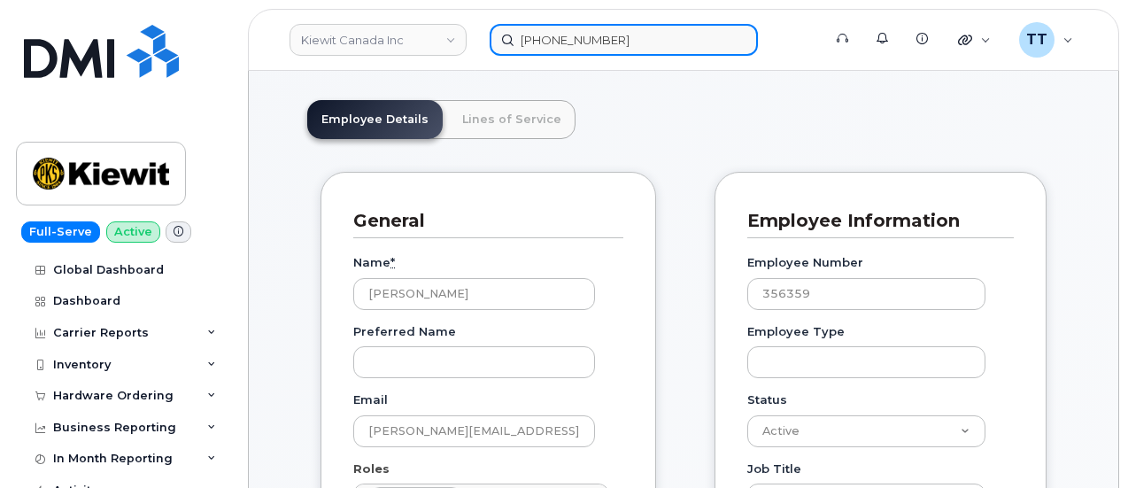
click at [551, 44] on input "[PHONE_NUMBER]" at bounding box center [623, 40] width 268 height 32
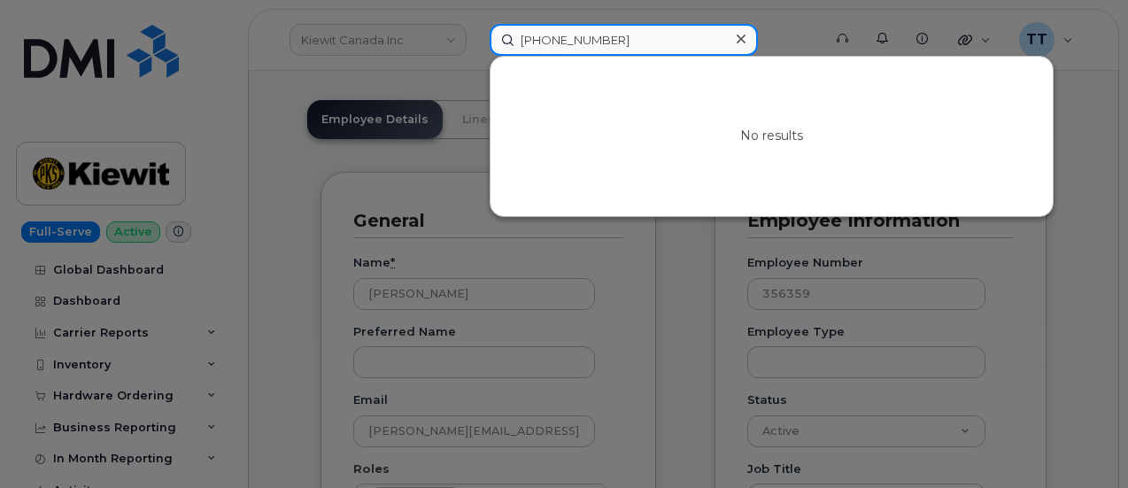
click at [551, 44] on input "[PHONE_NUMBER]" at bounding box center [623, 40] width 268 height 32
paste input "357491837485457"
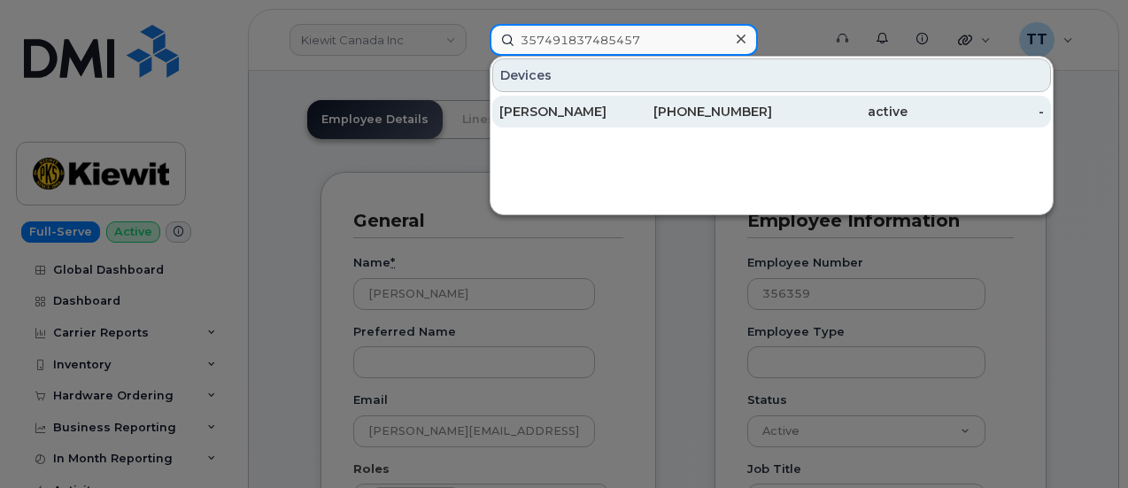
type input "357491837485457"
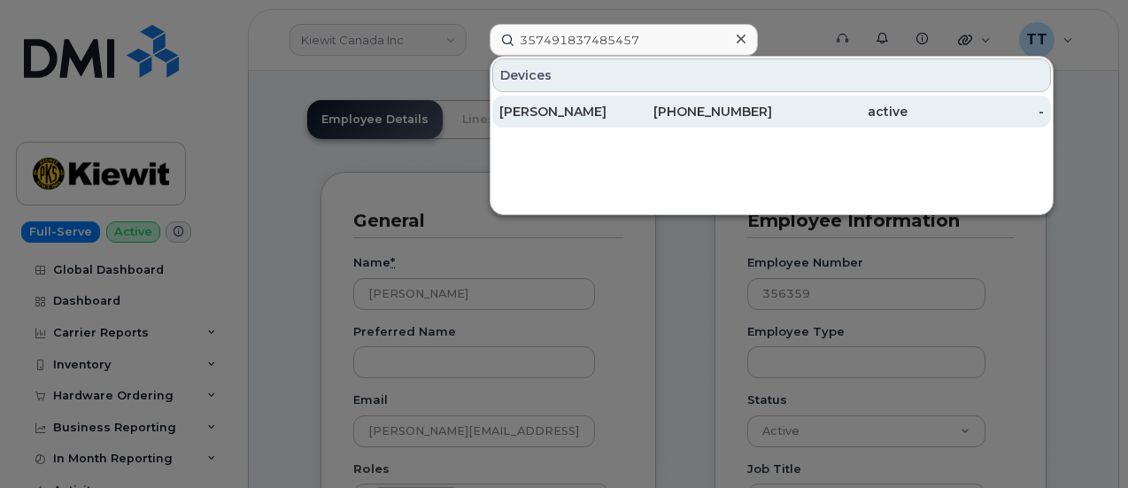
click at [591, 112] on div "[PERSON_NAME]" at bounding box center [567, 112] width 136 height 18
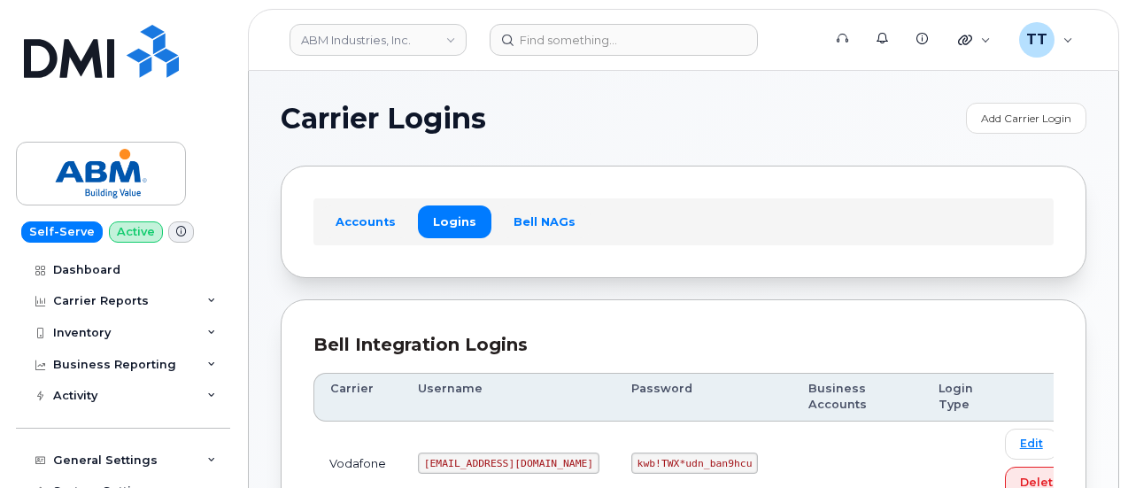
scroll to position [415, 0]
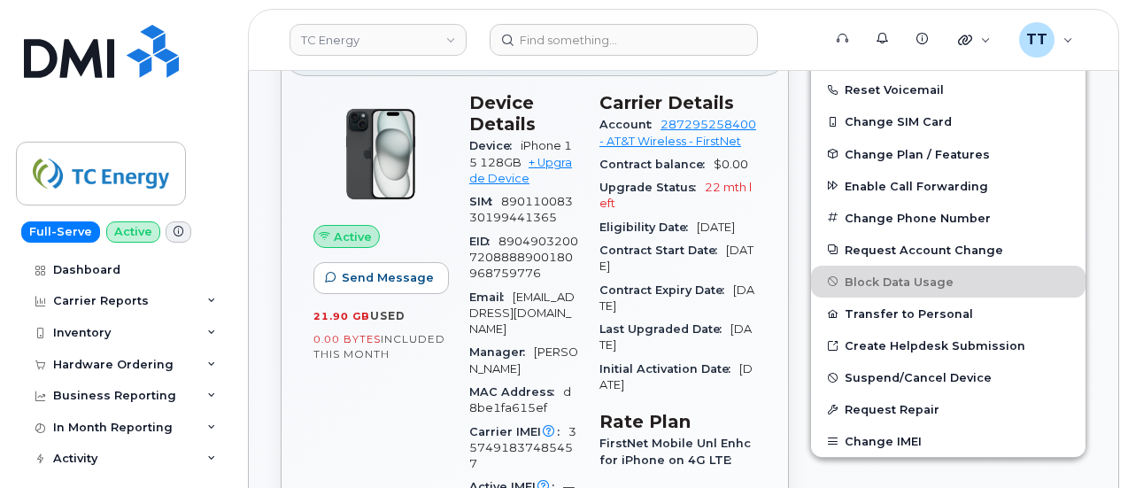
scroll to position [620, 0]
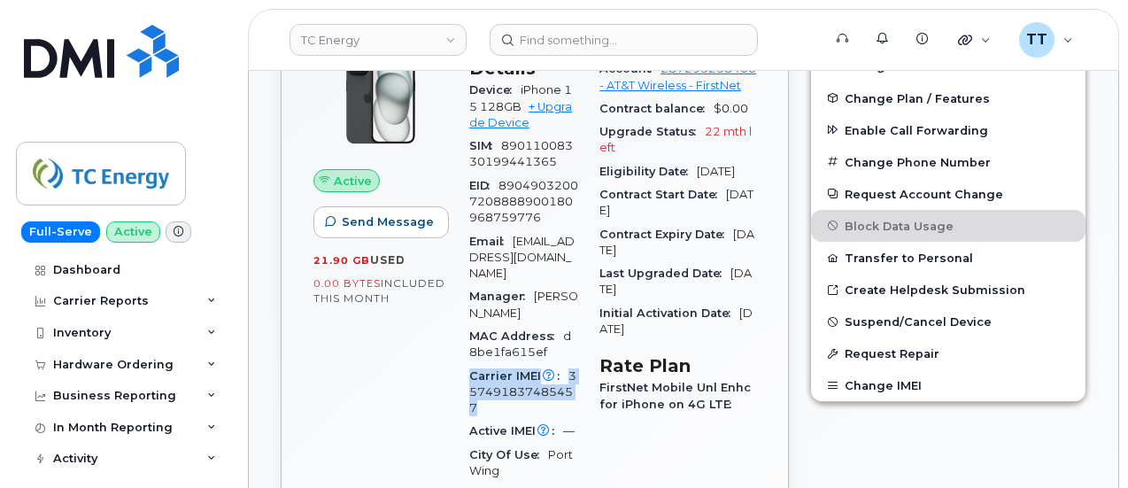
drag, startPoint x: 559, startPoint y: 339, endPoint x: 490, endPoint y: 323, distance: 70.9
copy div "Carrier IMEI Carrier IMEI is reported during the last billing cycle or change o…"
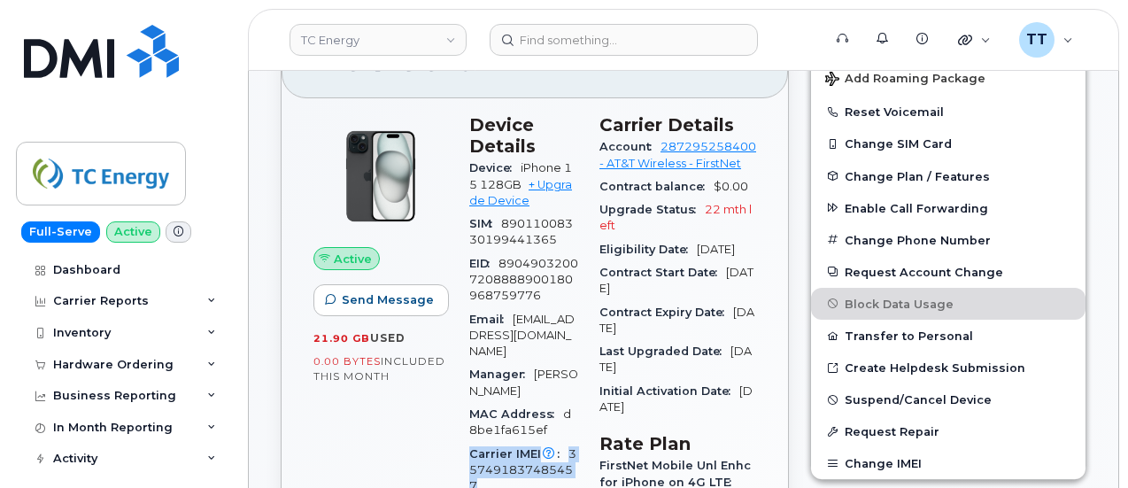
scroll to position [443, 0]
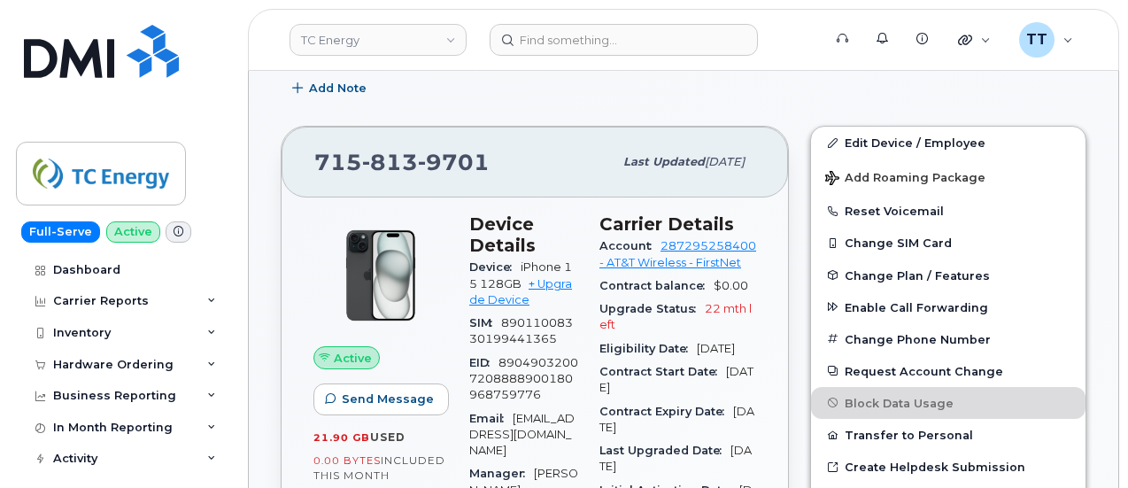
click at [398, 166] on span "813" at bounding box center [390, 162] width 56 height 27
copy span "715 813 9701"
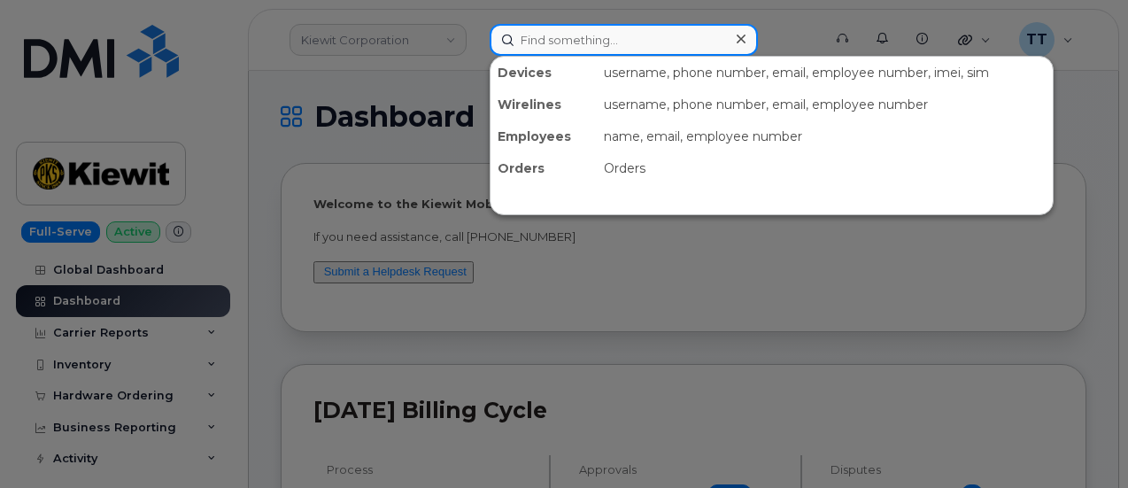
paste input "[PHONE_NUMBER]"
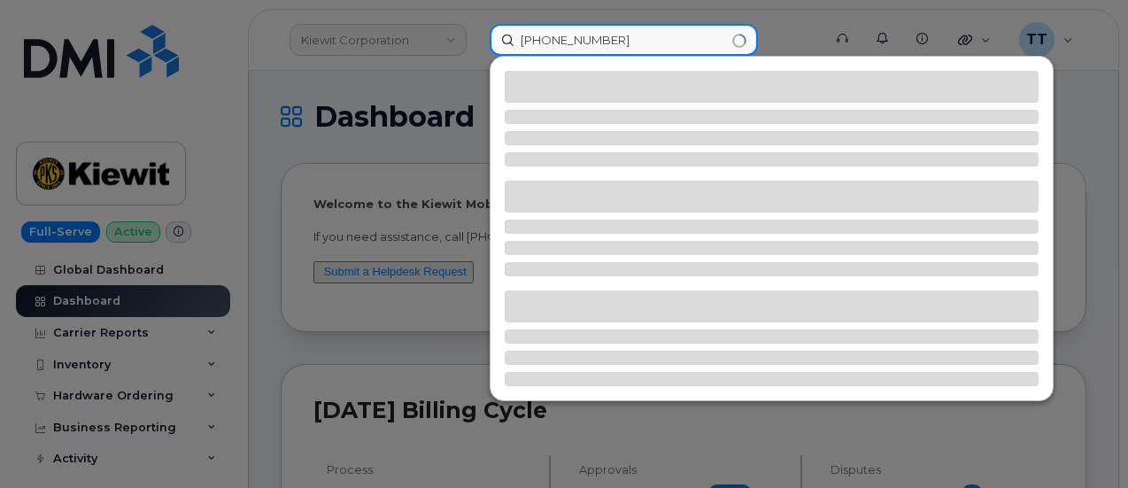
type input "[PHONE_NUMBER]"
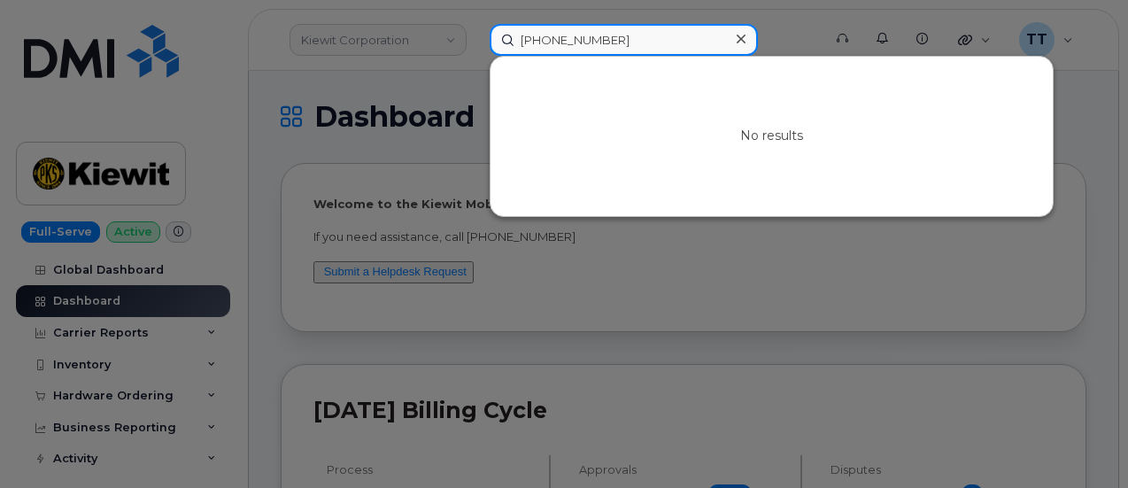
click at [557, 49] on input "517-617-5251" at bounding box center [623, 40] width 268 height 32
paste input "517-746-9913"
type input "517-746-9913"
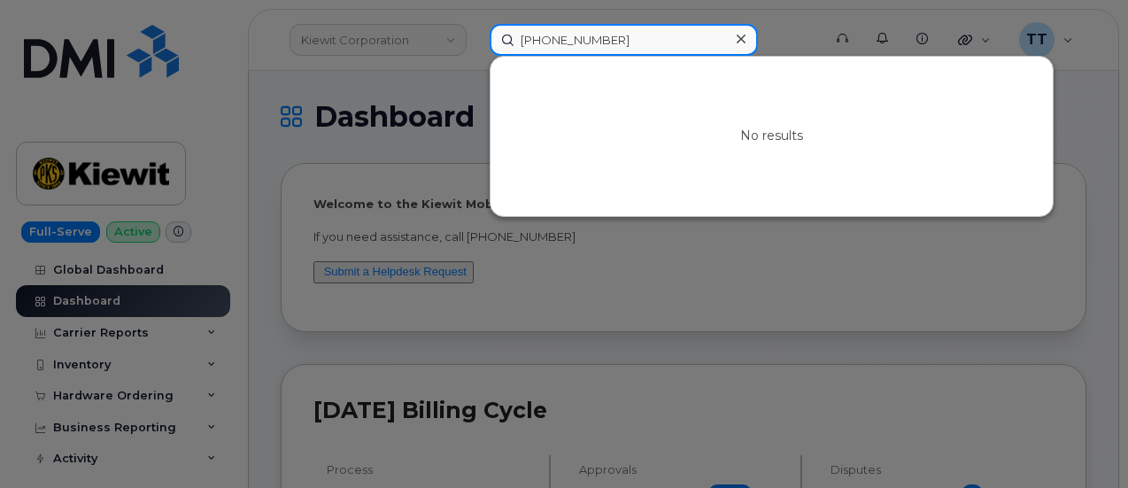
click at [559, 43] on input "517-746-9913" at bounding box center [623, 40] width 268 height 32
click at [559, 43] on input at bounding box center [623, 40] width 268 height 32
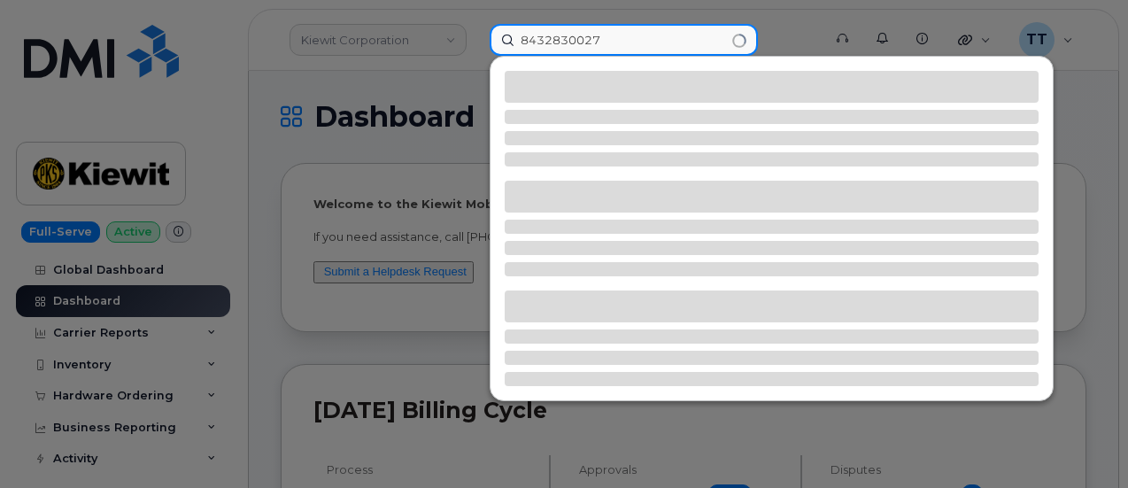
click at [559, 43] on input "8432830027" at bounding box center [623, 40] width 268 height 32
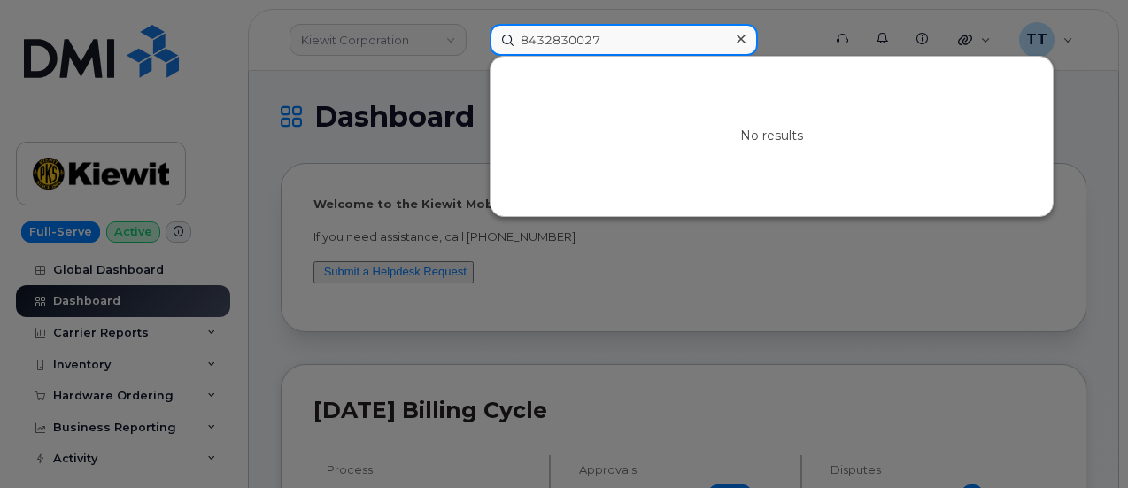
type input "8432830027"
click at [593, 44] on input "8432830027" at bounding box center [623, 40] width 268 height 32
click at [619, 42] on input "8432830027" at bounding box center [623, 40] width 268 height 32
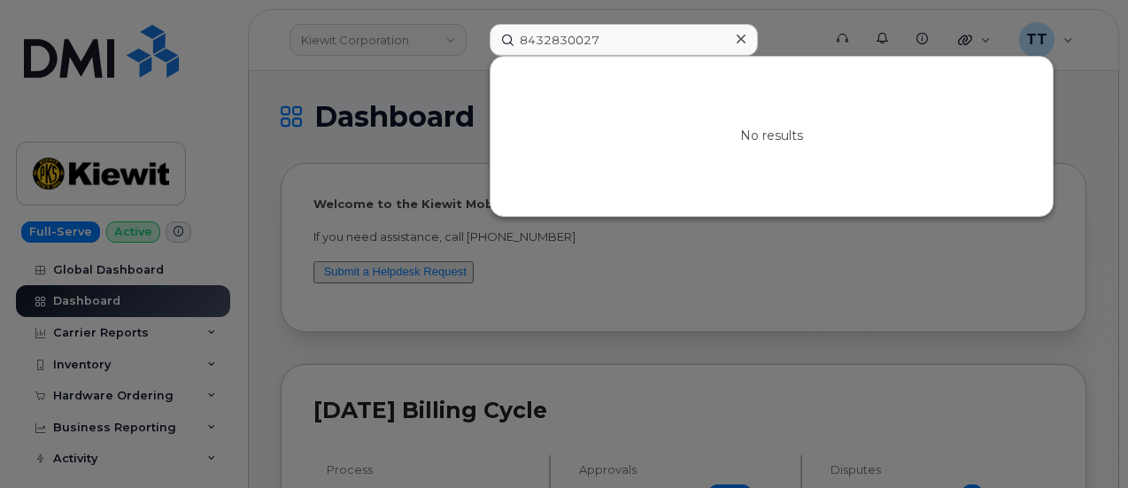
click at [597, 80] on div "No results" at bounding box center [771, 136] width 562 height 159
click at [663, 258] on div at bounding box center [564, 244] width 1128 height 488
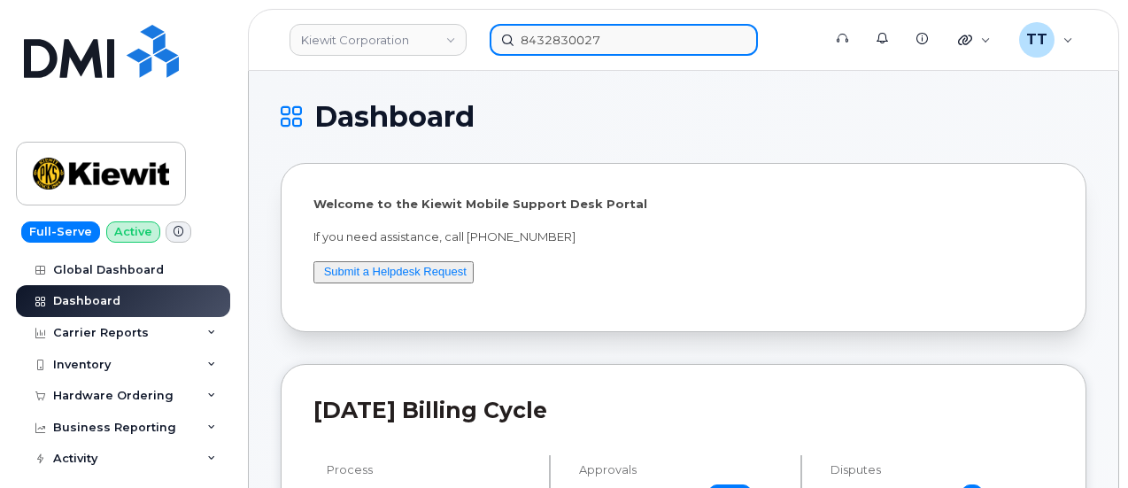
click at [562, 49] on input "8432830027" at bounding box center [623, 40] width 268 height 32
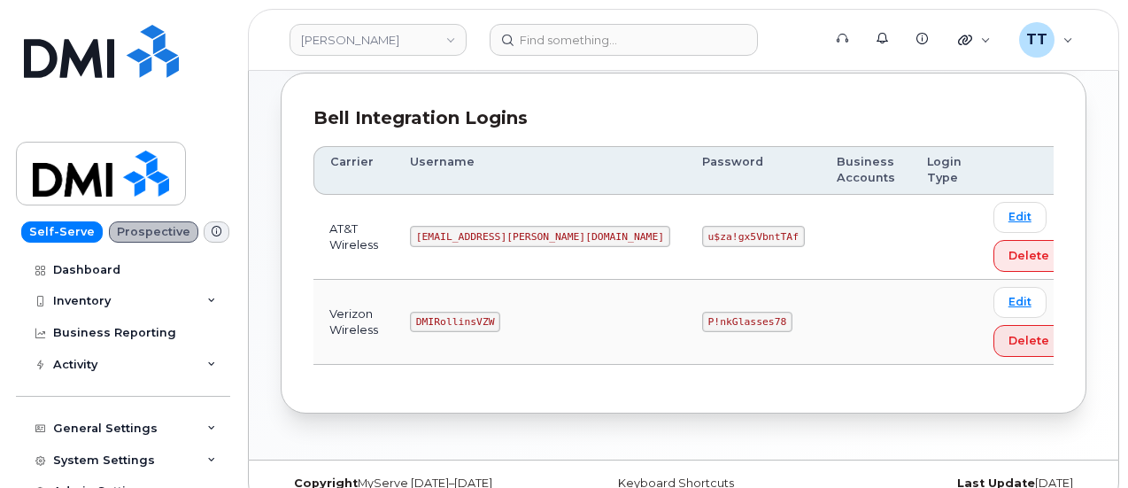
scroll to position [250, 0]
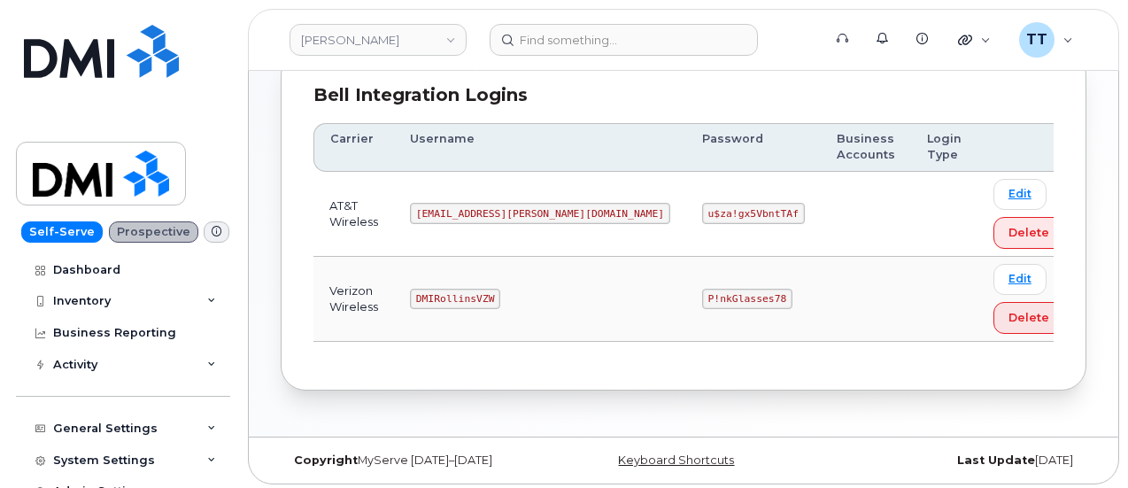
click at [471, 299] on code "DMIRollinsVZW" at bounding box center [455, 299] width 90 height 21
copy code "DMIRollinsVZW"
click at [702, 289] on code "P!nkGlasses78" at bounding box center [747, 299] width 90 height 21
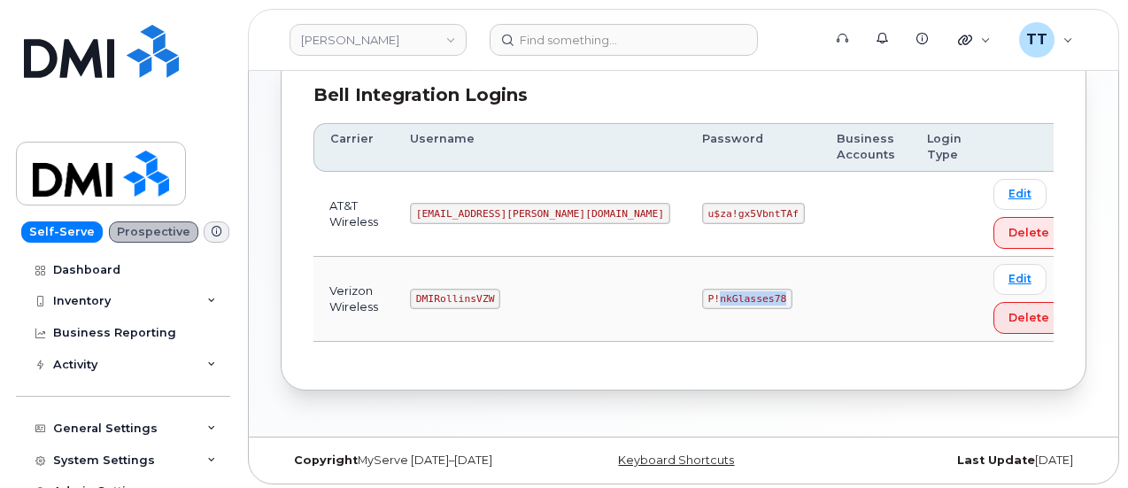
click at [702, 289] on code "P!nkGlasses78" at bounding box center [747, 299] width 90 height 21
copy code "P!nkGlasses78"
